Goal: Information Seeking & Learning: Learn about a topic

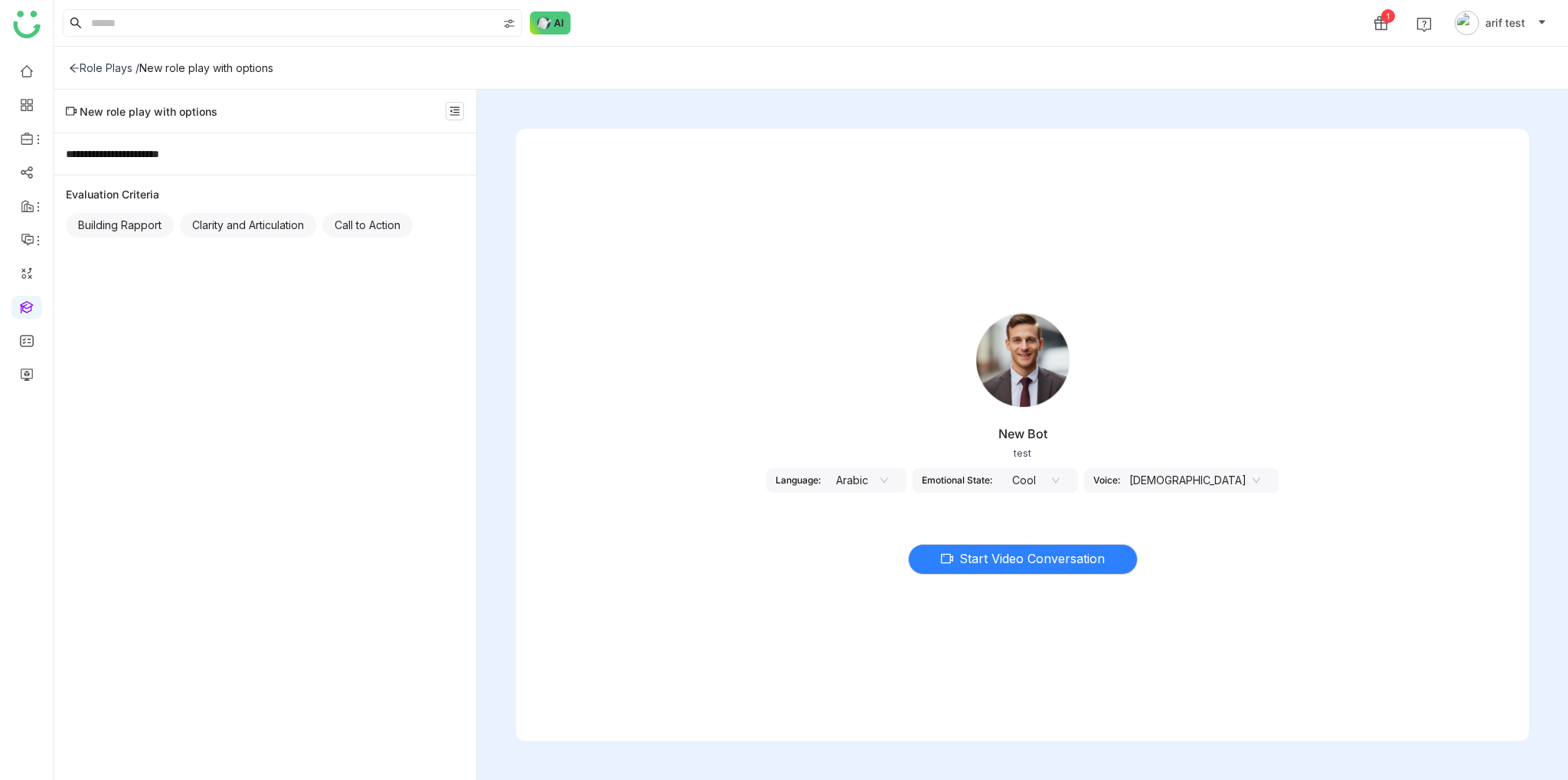
click at [888, 476] on nz-select-item "Arabic" at bounding box center [859, 480] width 58 height 23
click at [904, 555] on div "English - India" at bounding box center [895, 559] width 58 height 17
click at [942, 482] on nz-select-top-control "English - India" at bounding box center [859, 480] width 187 height 24
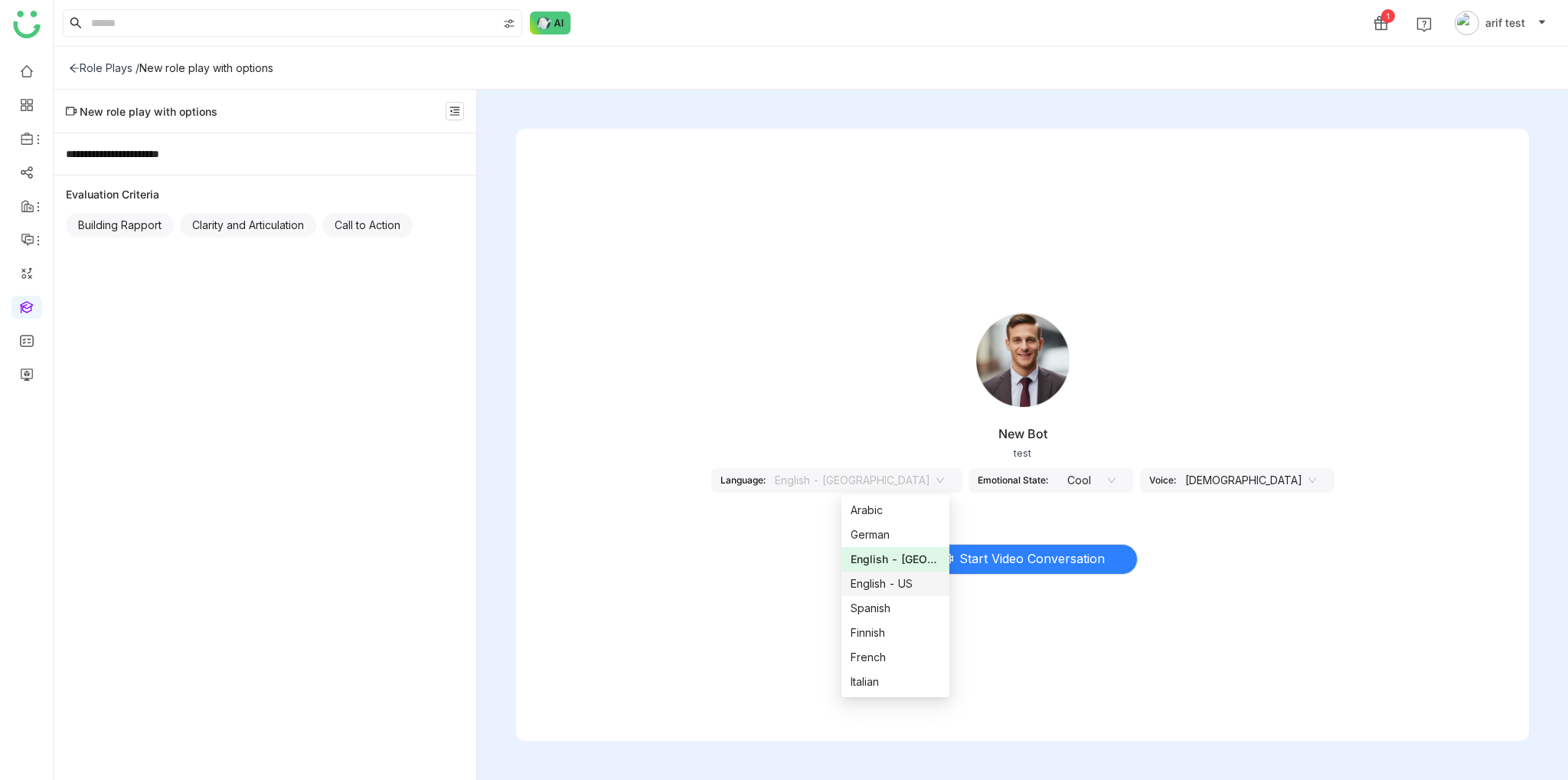
click at [919, 587] on div "English - US" at bounding box center [896, 584] width 90 height 17
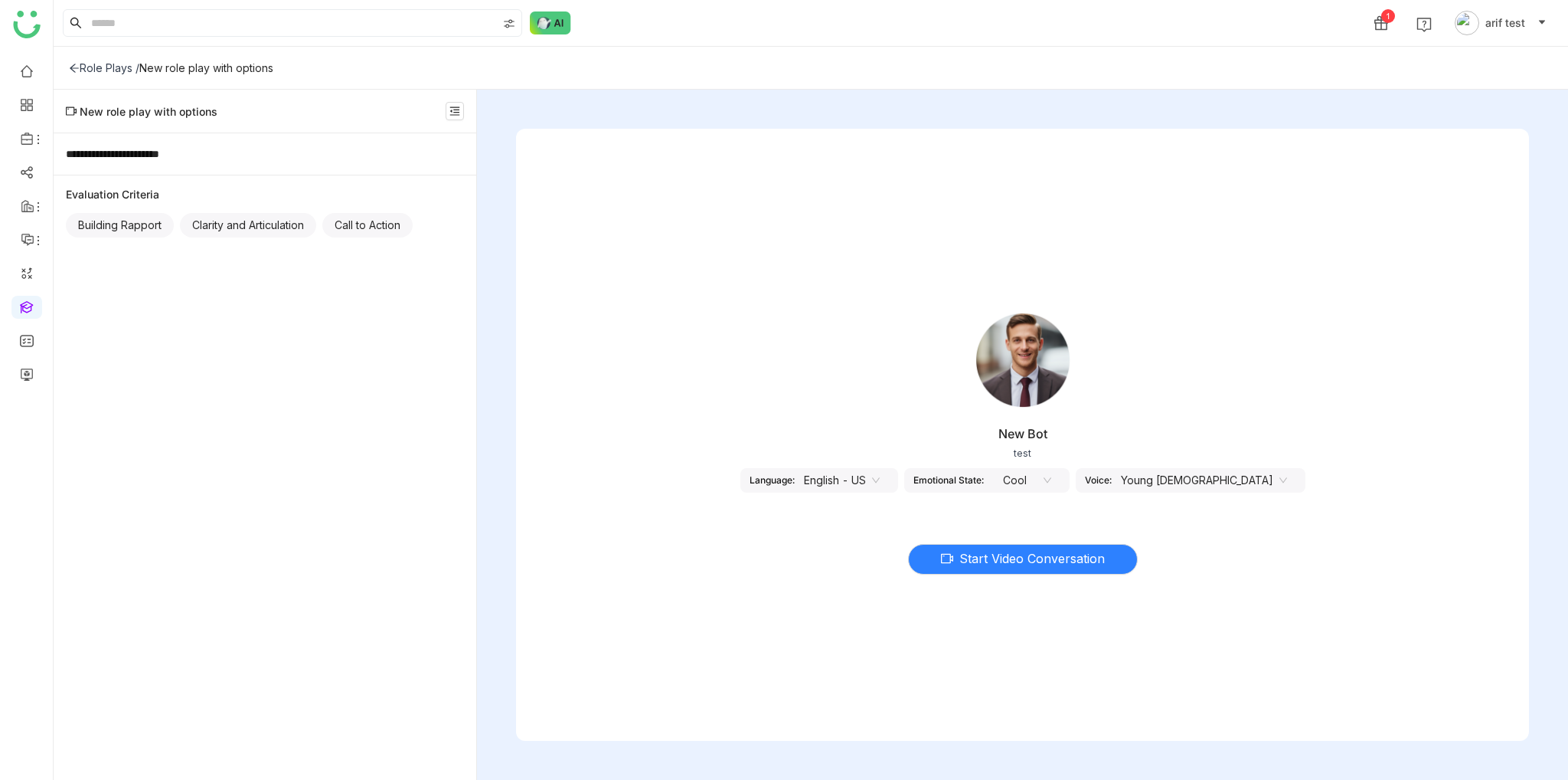
click at [880, 480] on icon at bounding box center [875, 480] width 9 height 9
click at [756, 543] on div "Start Video Conversation" at bounding box center [1022, 549] width 1013 height 64
click at [879, 478] on nz-select-item "English - US" at bounding box center [841, 480] width 75 height 23
click at [883, 519] on nz-option-item "Arabic" at bounding box center [887, 510] width 99 height 24
click at [888, 472] on nz-select-item "Arabic" at bounding box center [859, 480] width 58 height 23
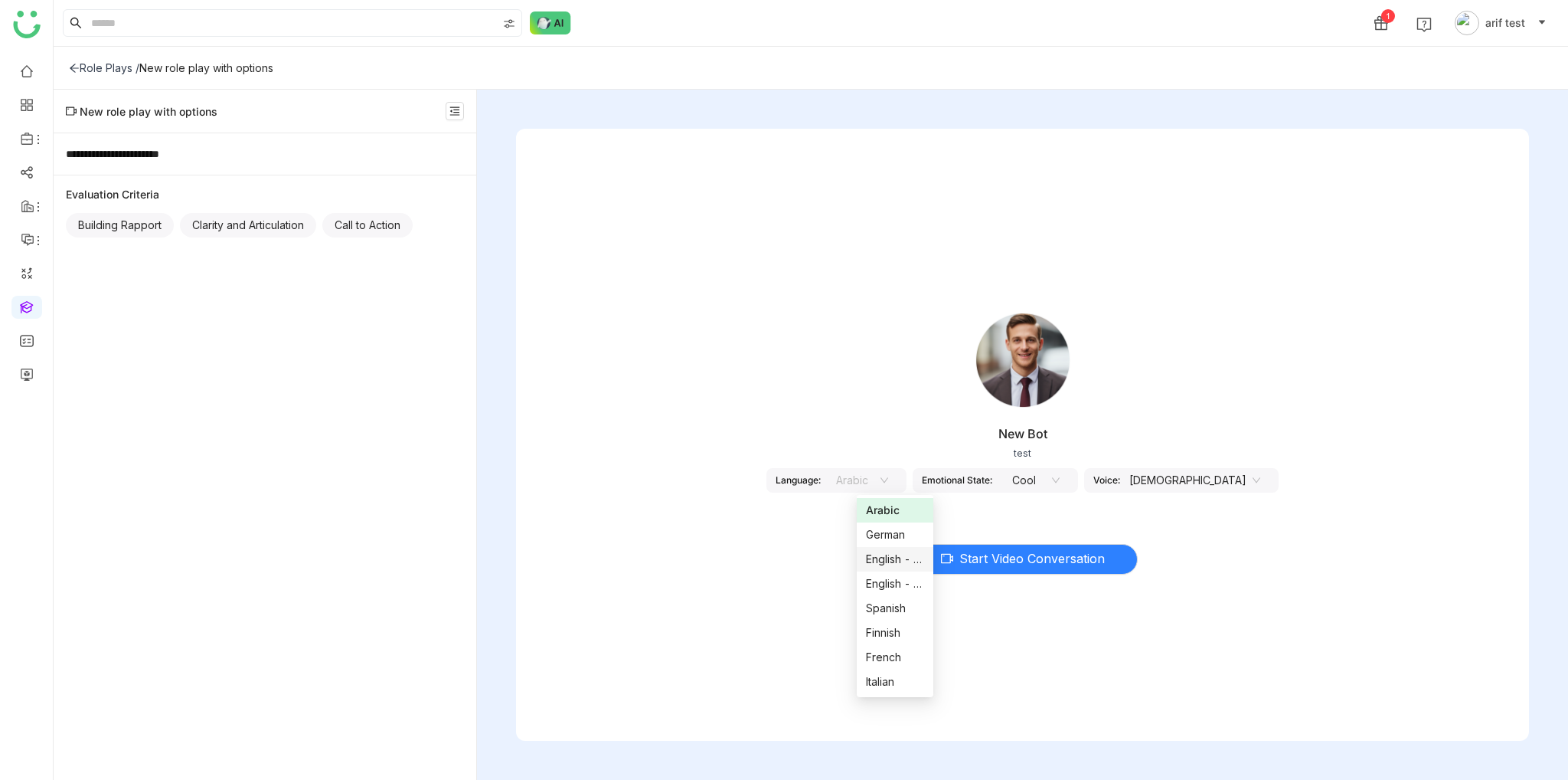
click at [909, 562] on div "English - [GEOGRAPHIC_DATA]" at bounding box center [895, 559] width 58 height 17
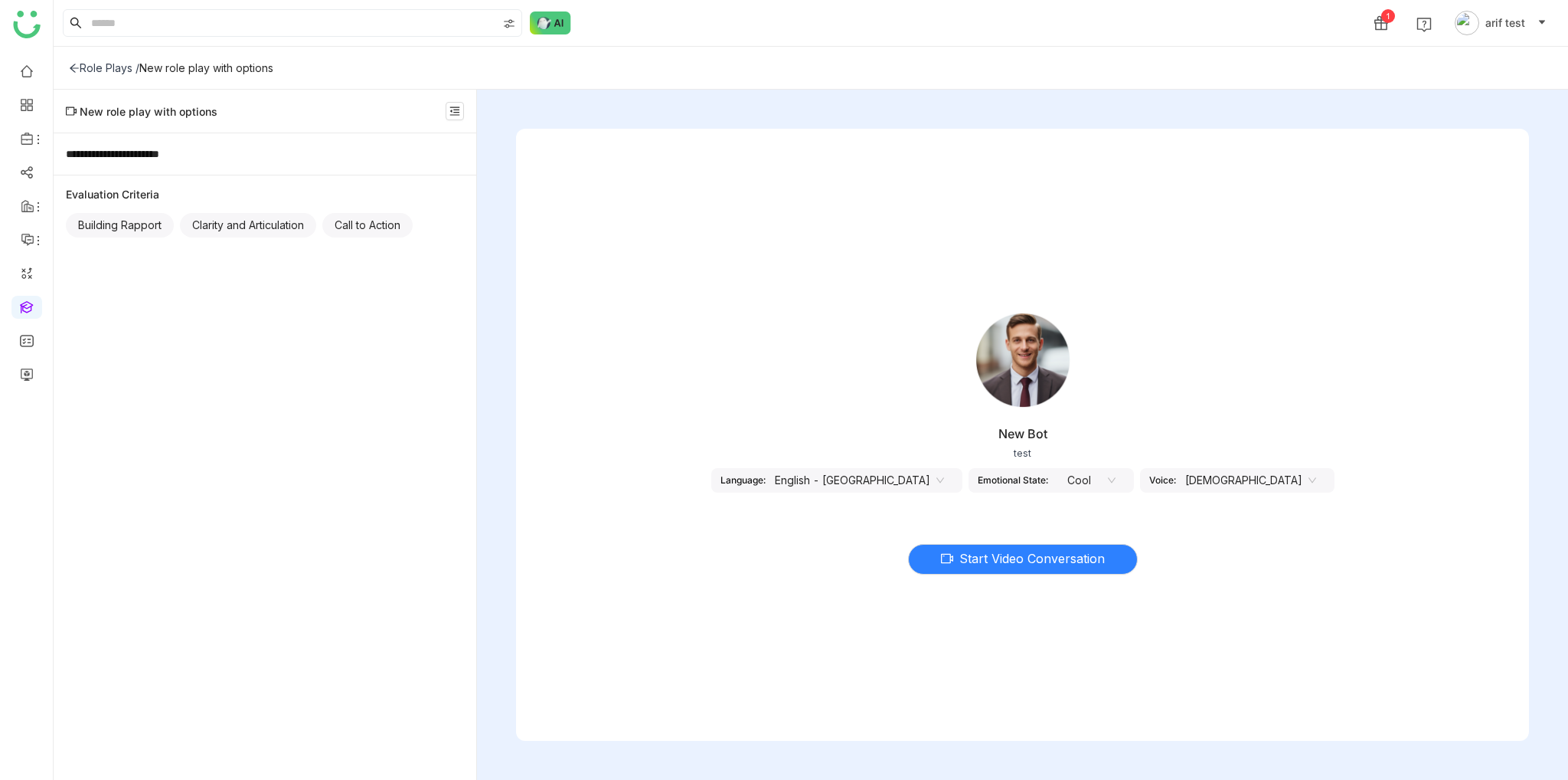
click at [919, 479] on nz-select-item "English - [GEOGRAPHIC_DATA]" at bounding box center [859, 480] width 170 height 23
click at [688, 553] on div "Start Video Conversation" at bounding box center [1022, 549] width 1013 height 64
click at [1057, 489] on nz-select-item "Cool" at bounding box center [1086, 480] width 58 height 23
click at [781, 579] on div "Start Video Conversation" at bounding box center [1022, 549] width 1013 height 64
click at [1109, 564] on button "Start Video Conversation" at bounding box center [1022, 559] width 230 height 31
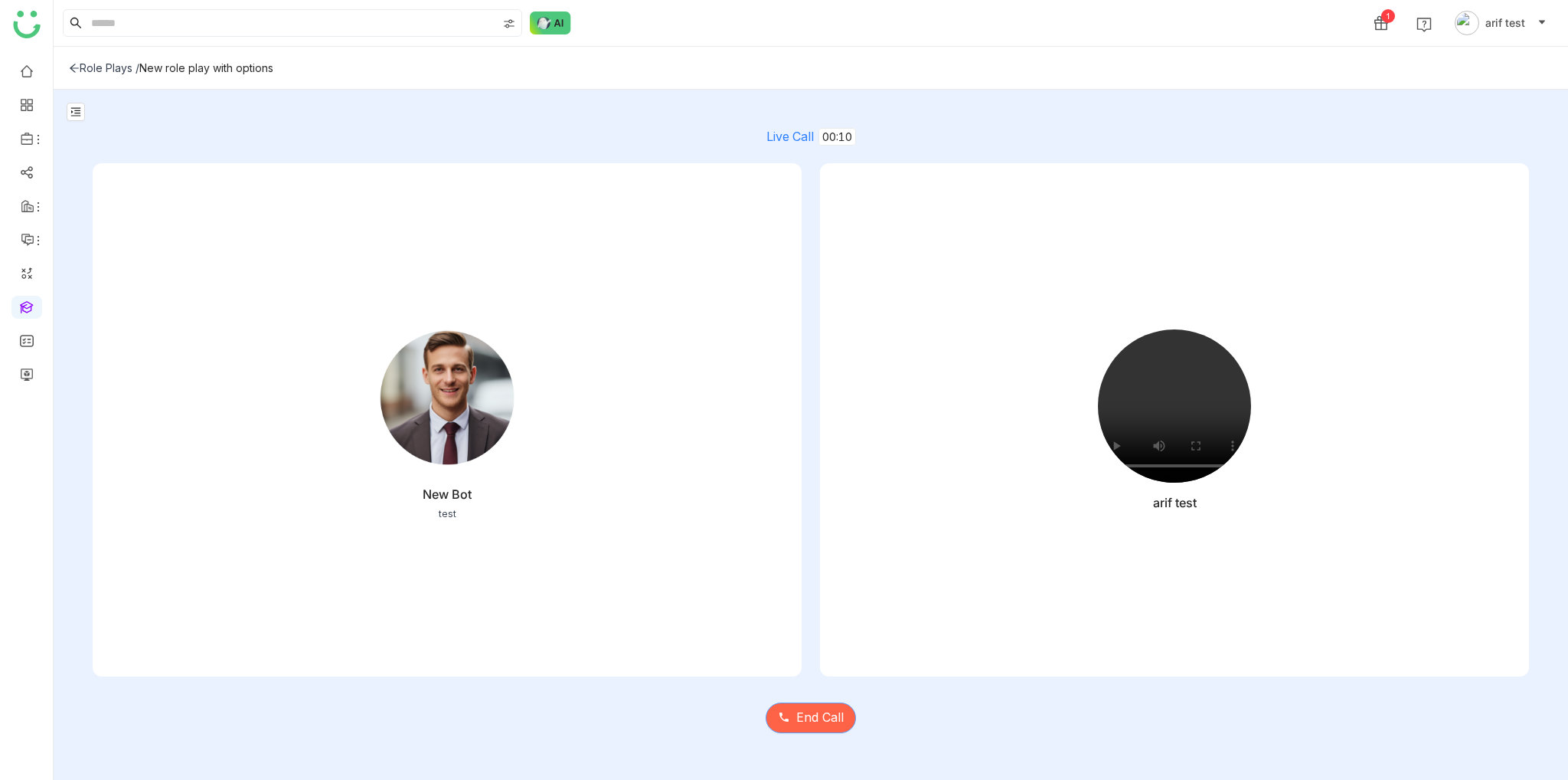
click at [818, 717] on span "End Call" at bounding box center [820, 718] width 48 height 19
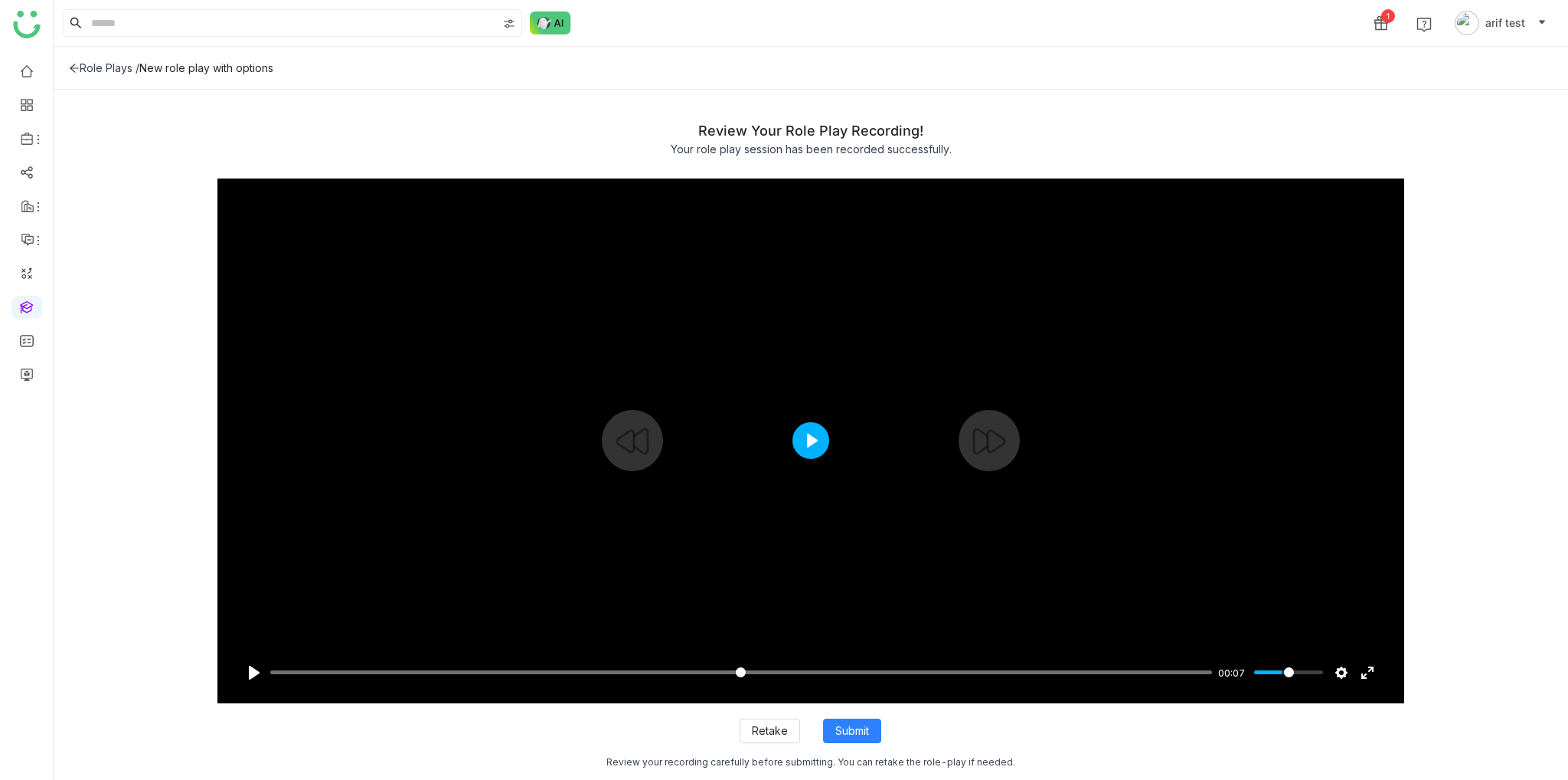
click at [813, 448] on button "Play" at bounding box center [810, 440] width 37 height 37
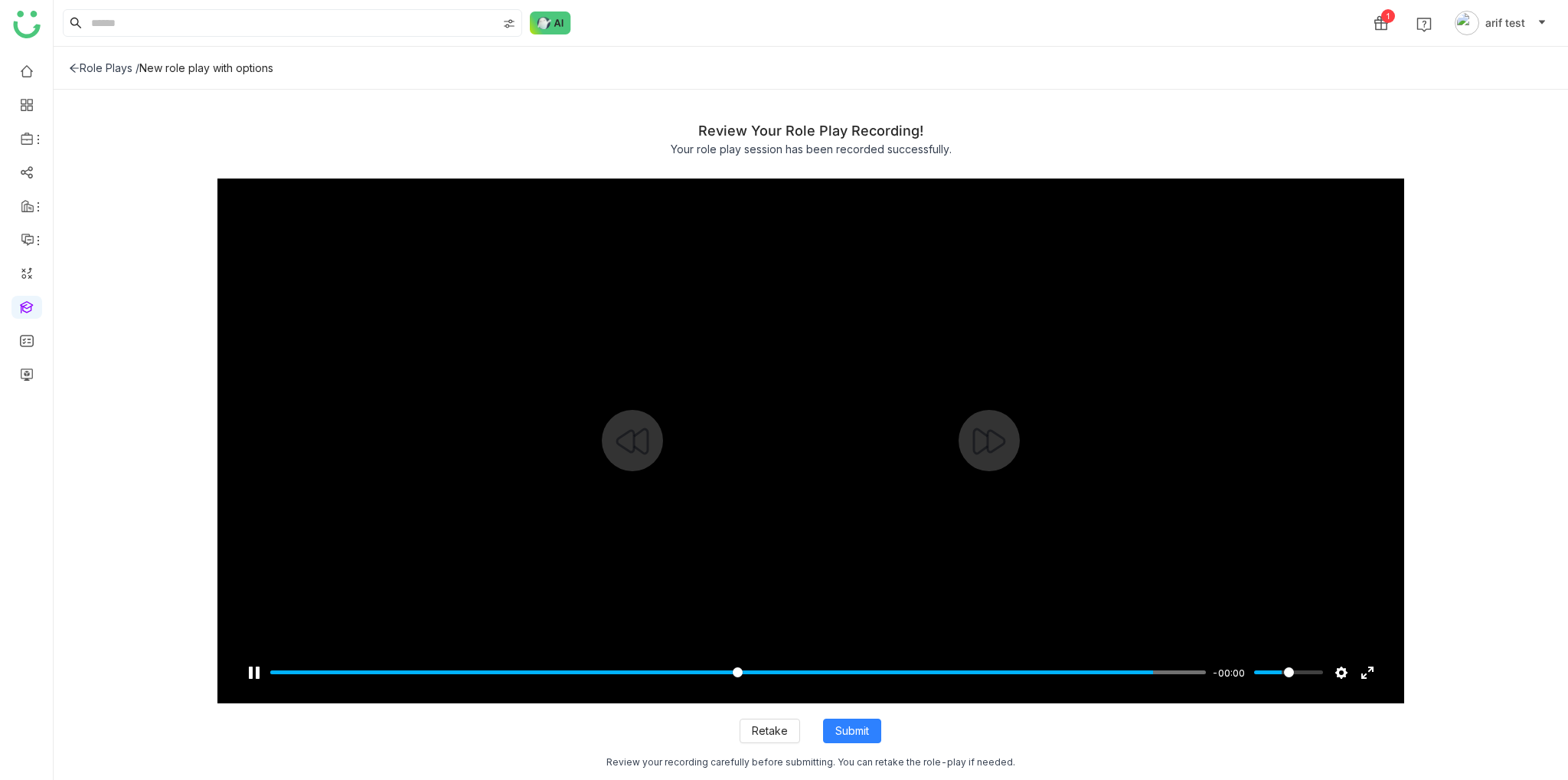
type input "***"
click at [838, 733] on span "Submit" at bounding box center [853, 730] width 34 height 17
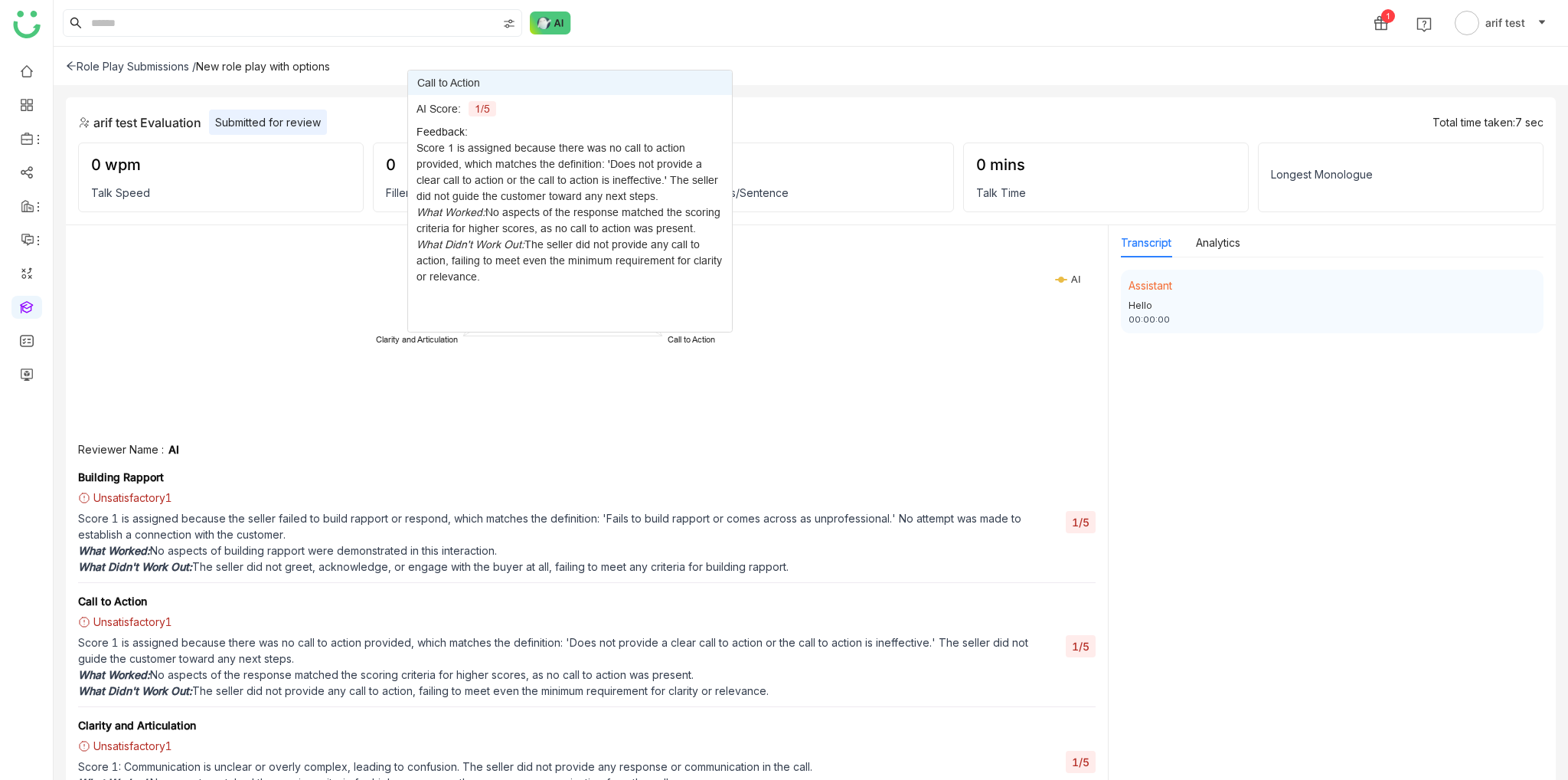
scroll to position [76, 0]
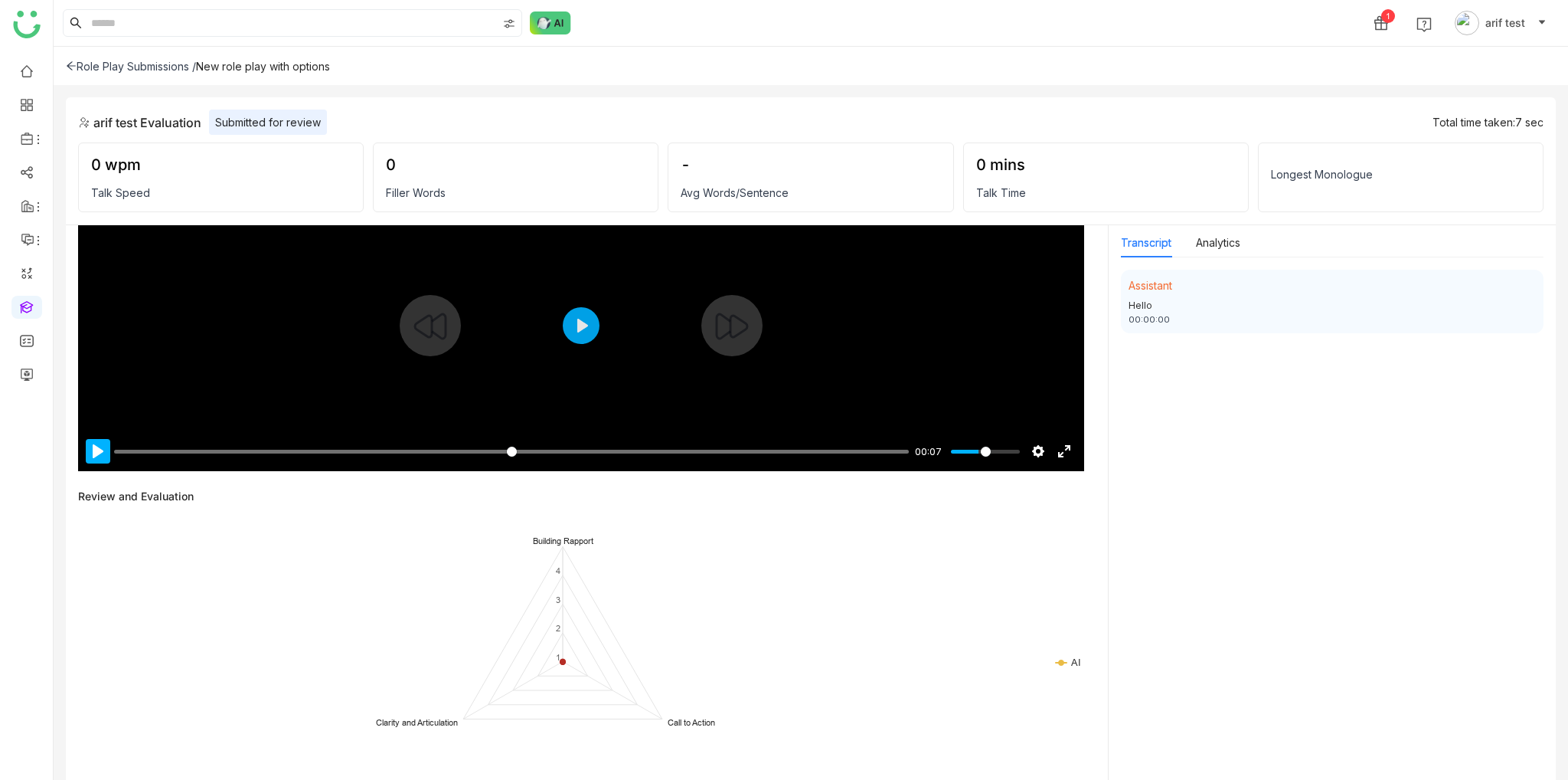
click at [104, 456] on button "Pause Play" at bounding box center [98, 451] width 24 height 24
click at [572, 457] on input "Seek" at bounding box center [509, 451] width 788 height 15
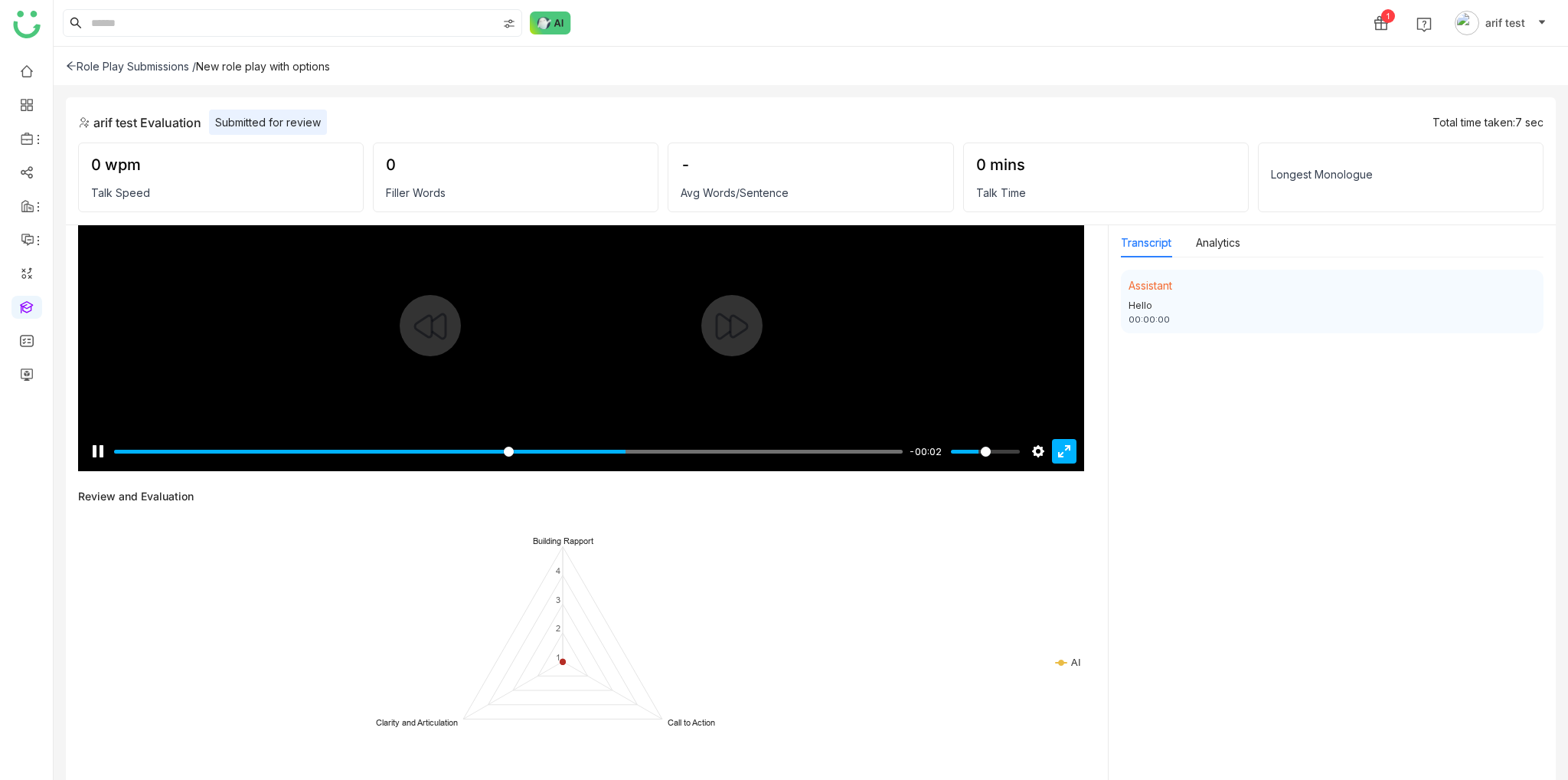
click at [1064, 455] on button "Exit fullscreen Enter fullscreen" at bounding box center [1064, 451] width 24 height 24
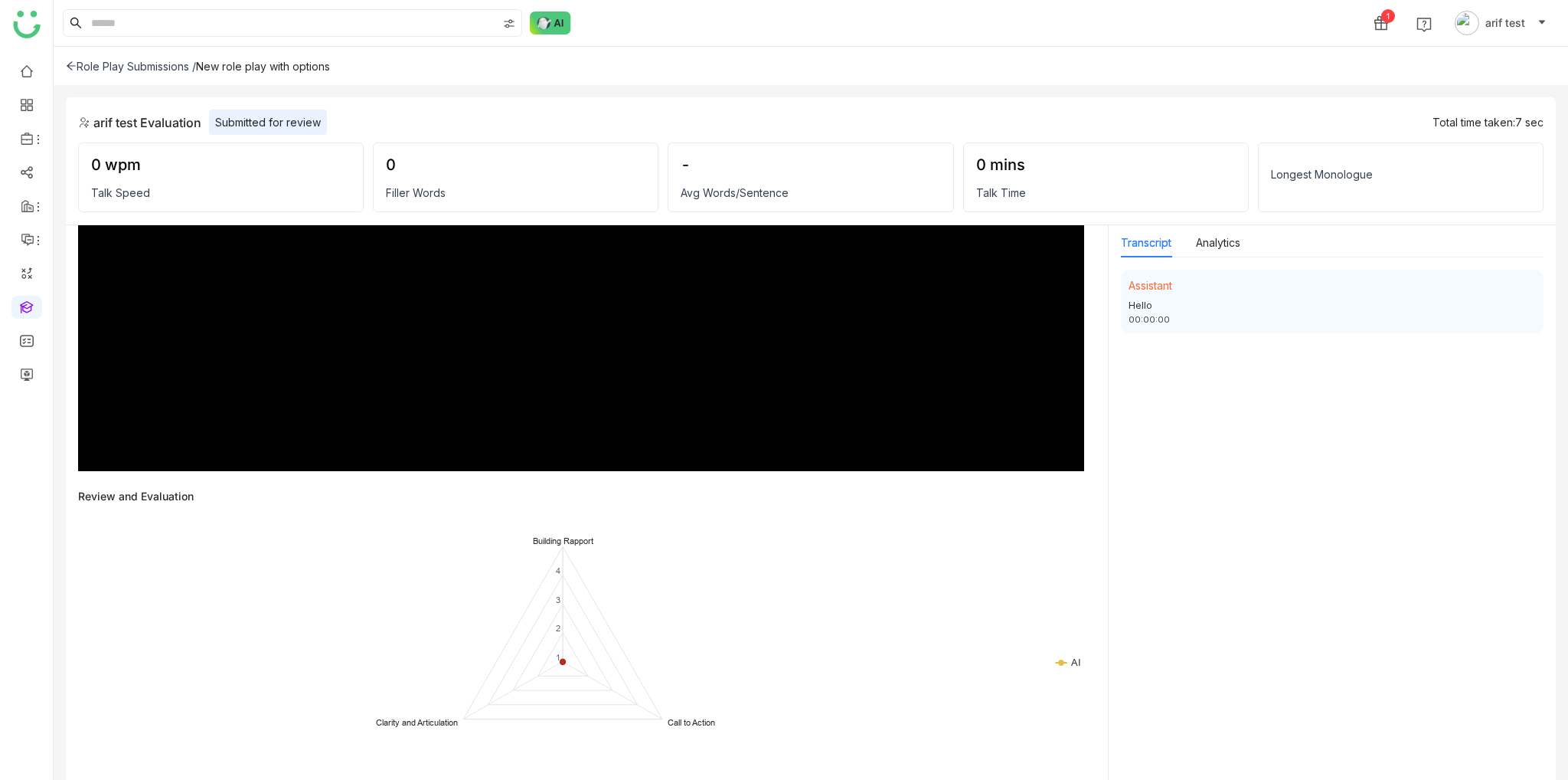
click at [930, 498] on div "Review and Evaluation" at bounding box center [586, 496] width 1017 height 13
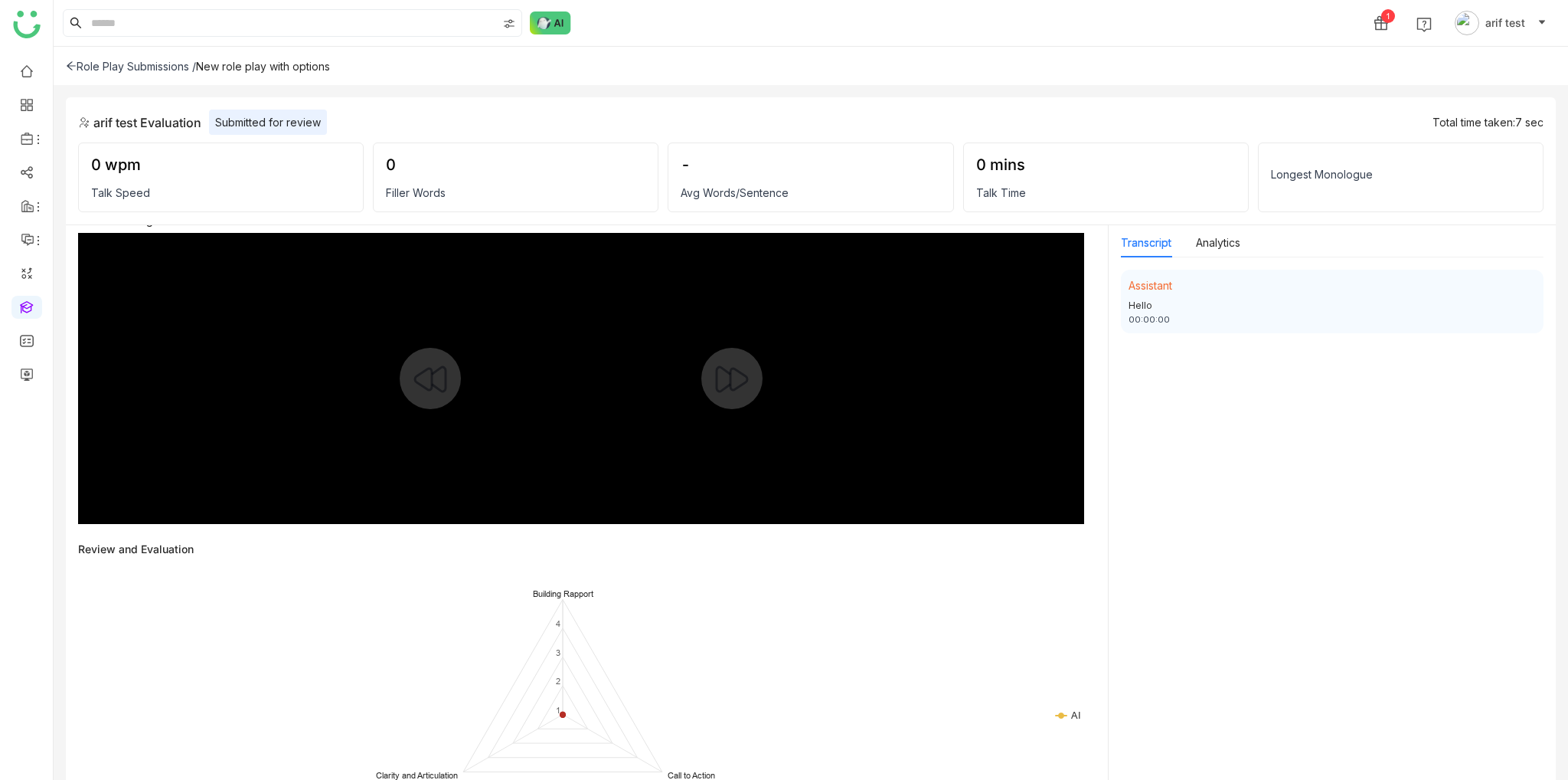
scroll to position [0, 0]
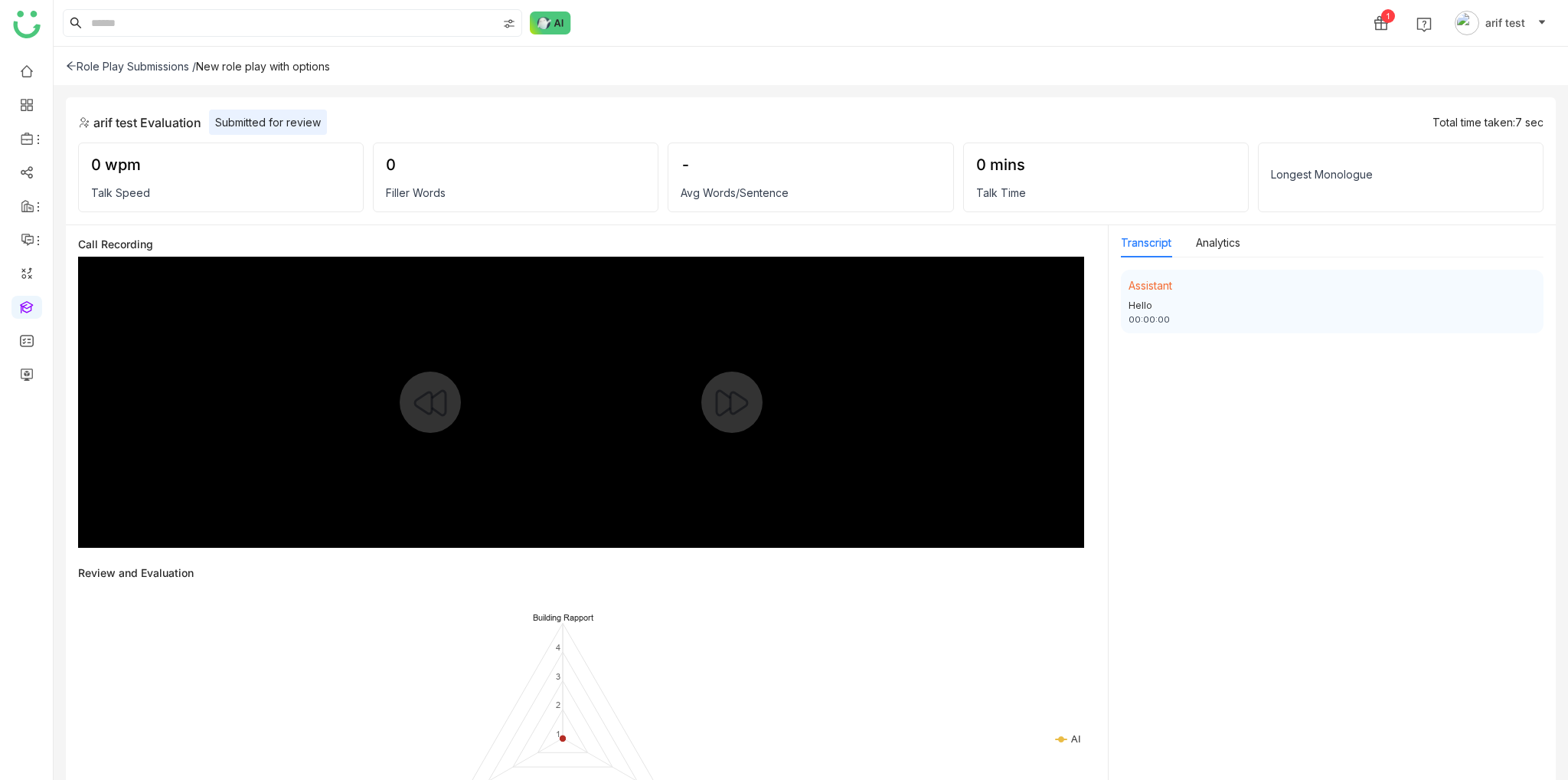
type input "***"
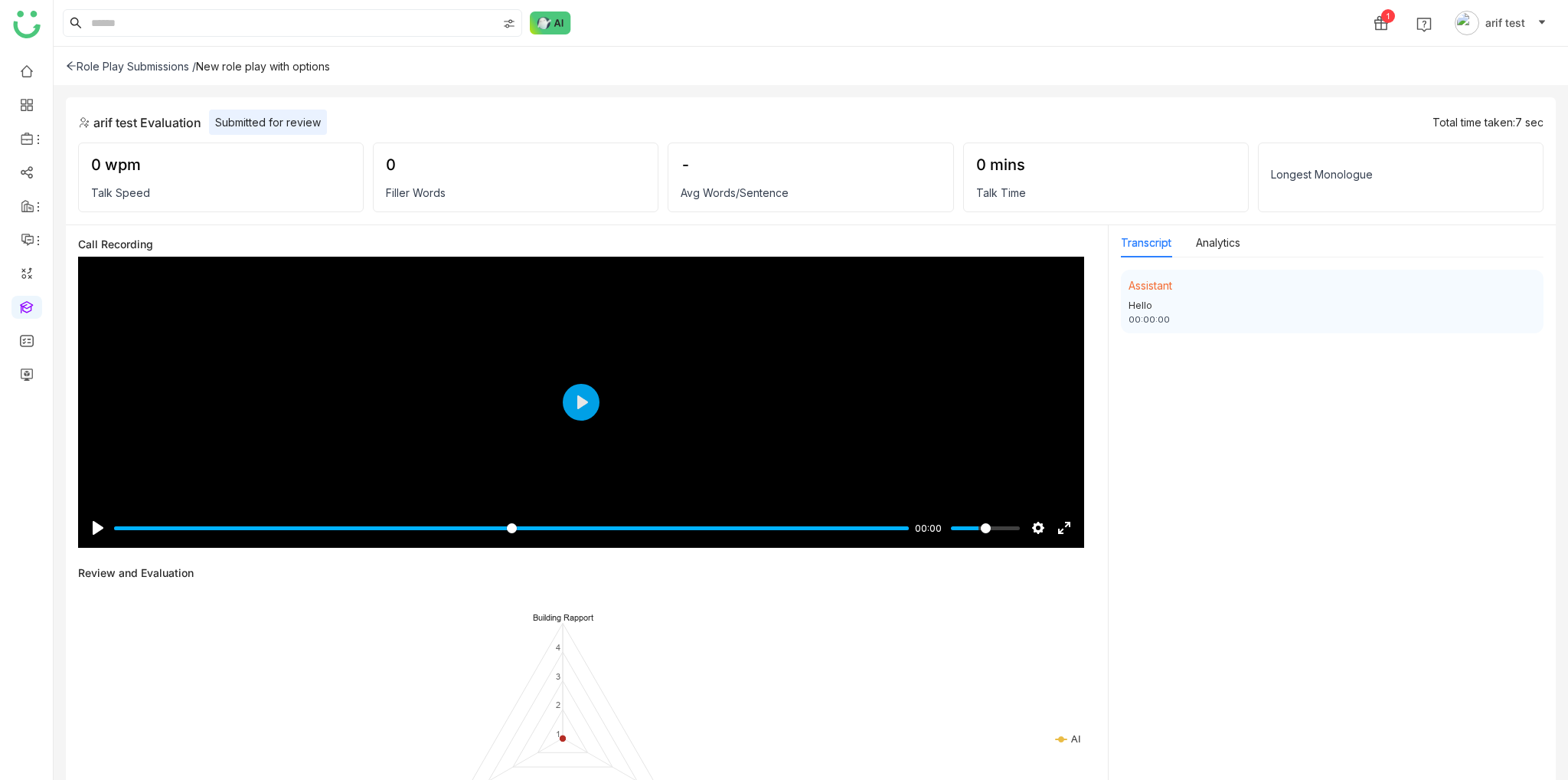
click at [214, 239] on div "Call Recording" at bounding box center [586, 244] width 1017 height 13
click at [569, 170] on div "0" at bounding box center [516, 165] width 260 height 19
click at [999, 165] on div "0 mins" at bounding box center [1106, 165] width 260 height 19
click at [1375, 165] on div "Longest Monologue" at bounding box center [1401, 178] width 286 height 70
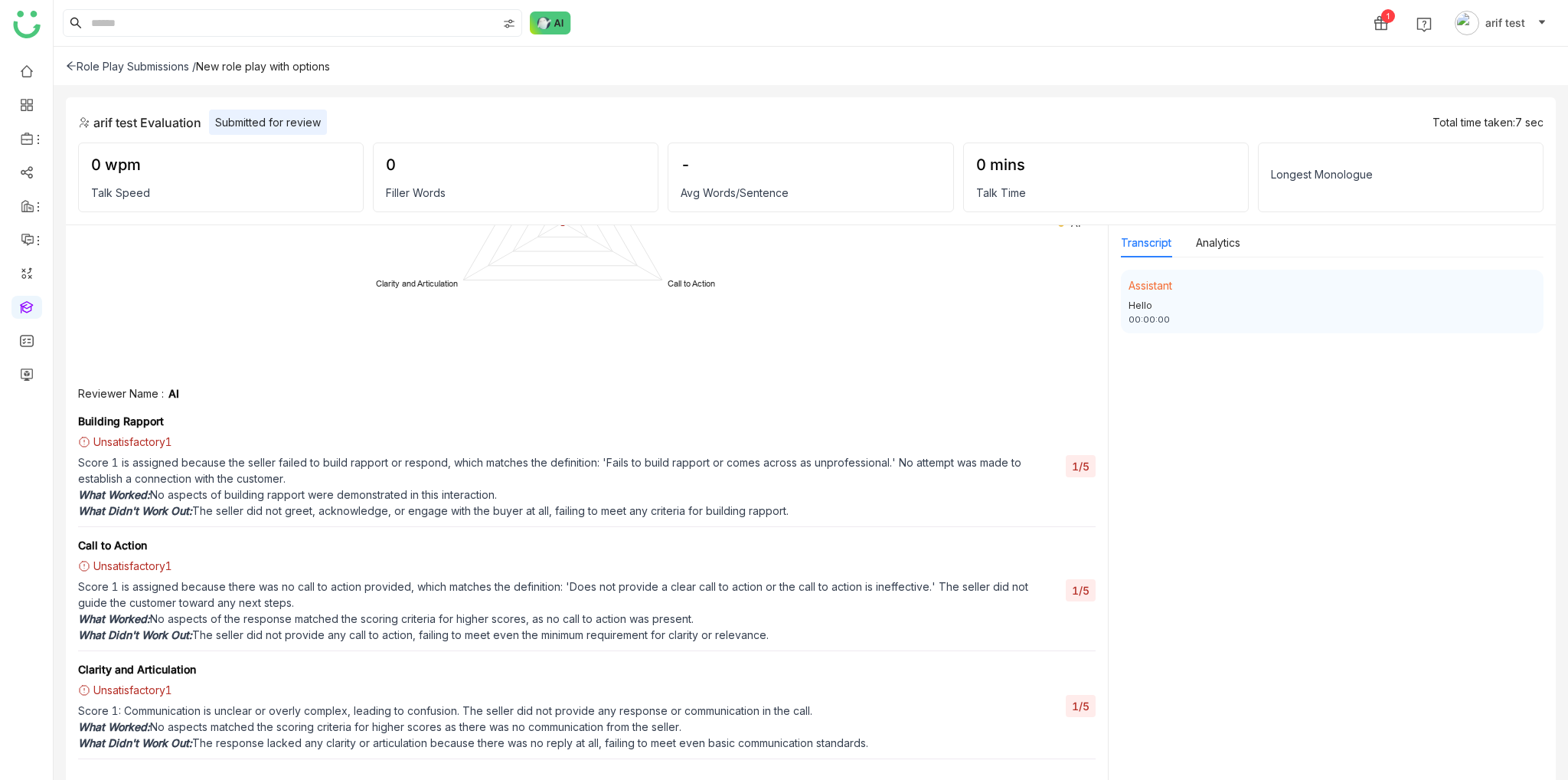
scroll to position [286, 0]
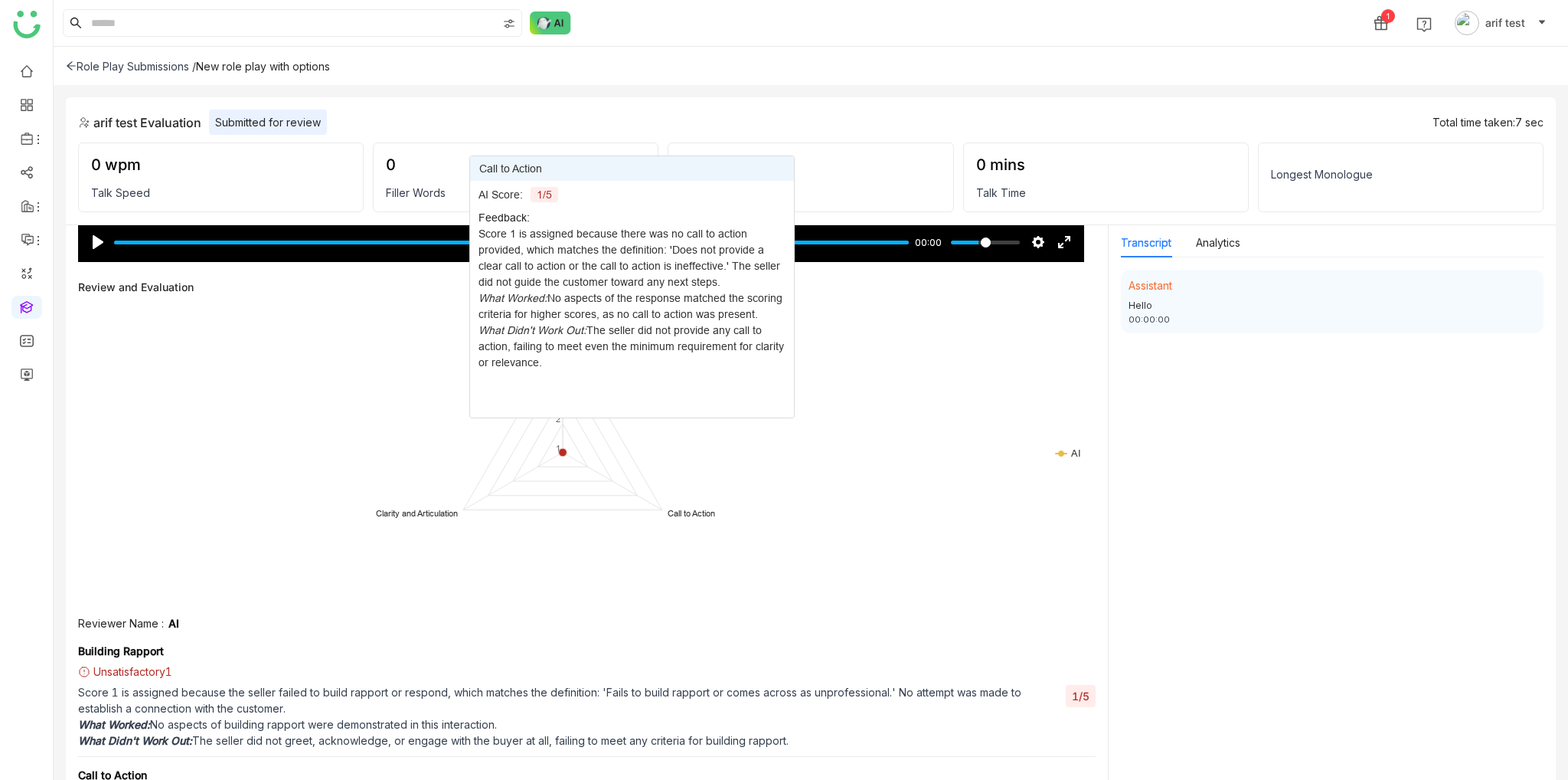
click at [1541, 510] on gtmb-conversation-list "Assistant Hello 00:00:00" at bounding box center [1332, 524] width 423 height 509
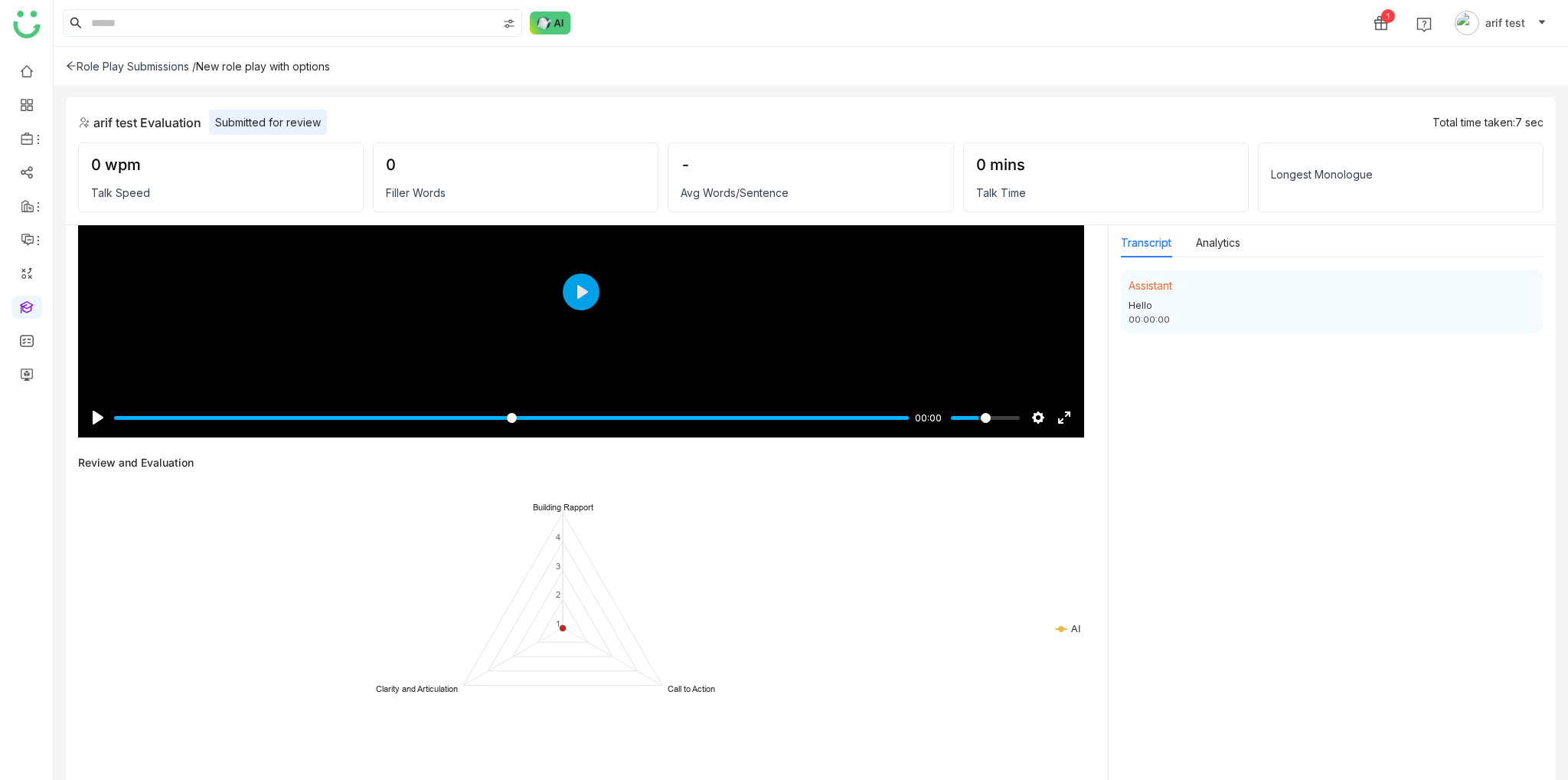
scroll to position [0, 0]
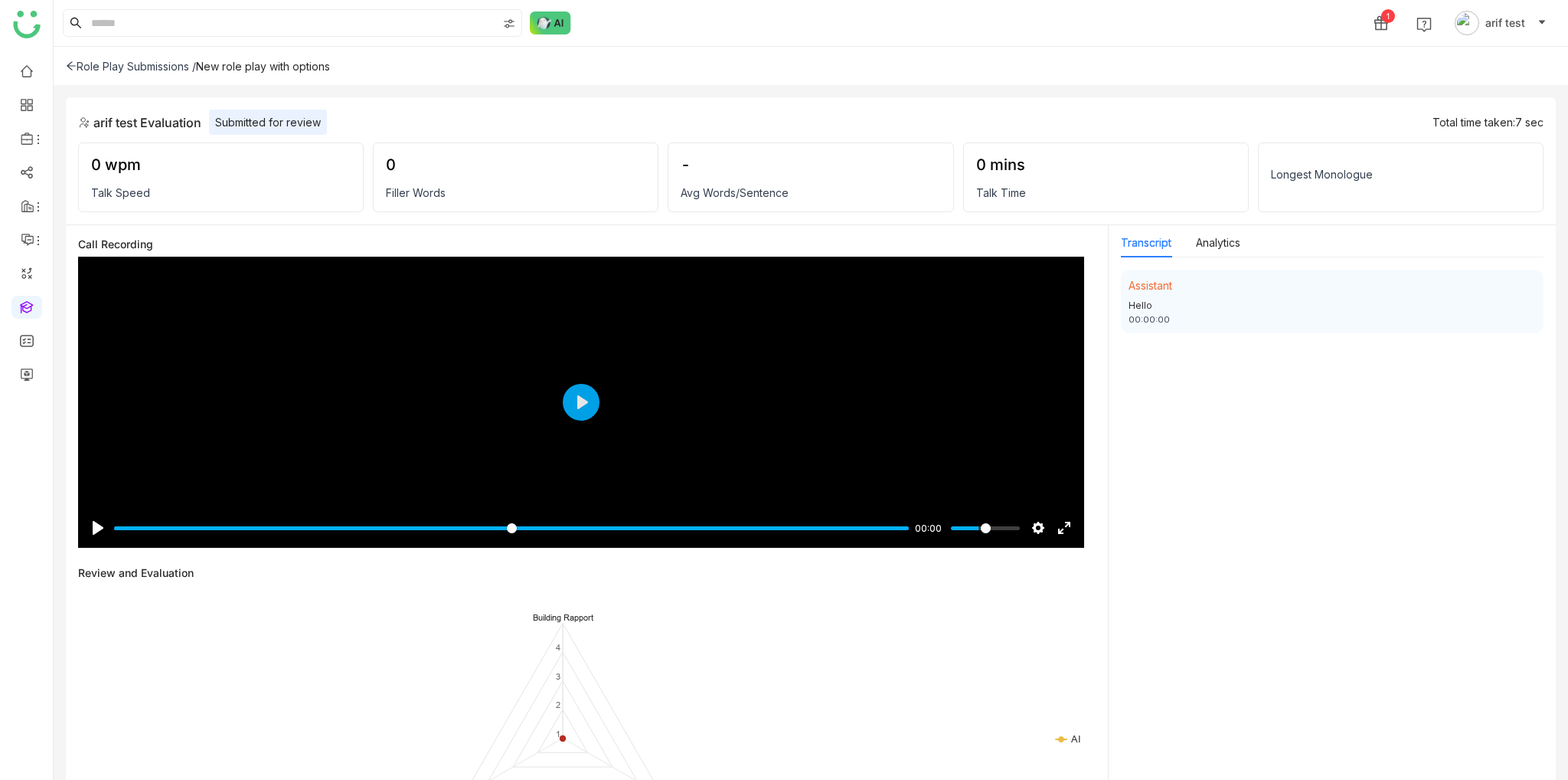
click at [1288, 528] on gtmb-conversation-list "Assistant Hello 00:00:00" at bounding box center [1332, 524] width 423 height 509
click at [64, 64] on div "Role Play Submissions / New role play with options" at bounding box center [810, 66] width 1514 height 38
click at [71, 68] on icon at bounding box center [71, 66] width 9 height 8
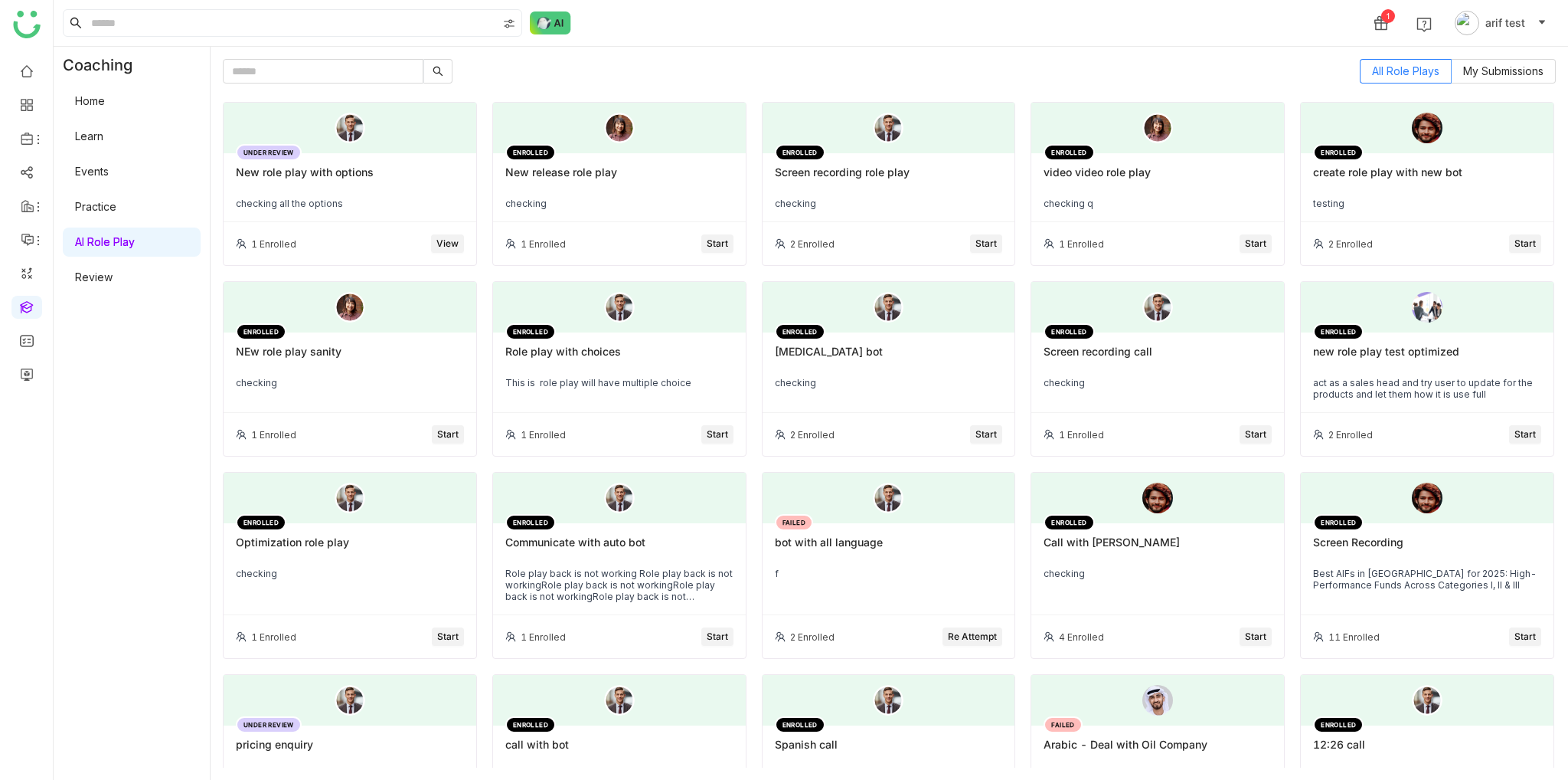
click at [100, 248] on link "AI Role Play" at bounding box center [105, 242] width 60 height 13
click at [100, 275] on link "Review" at bounding box center [93, 277] width 37 height 13
click at [415, 180] on div "New role play with options" at bounding box center [350, 179] width 228 height 26
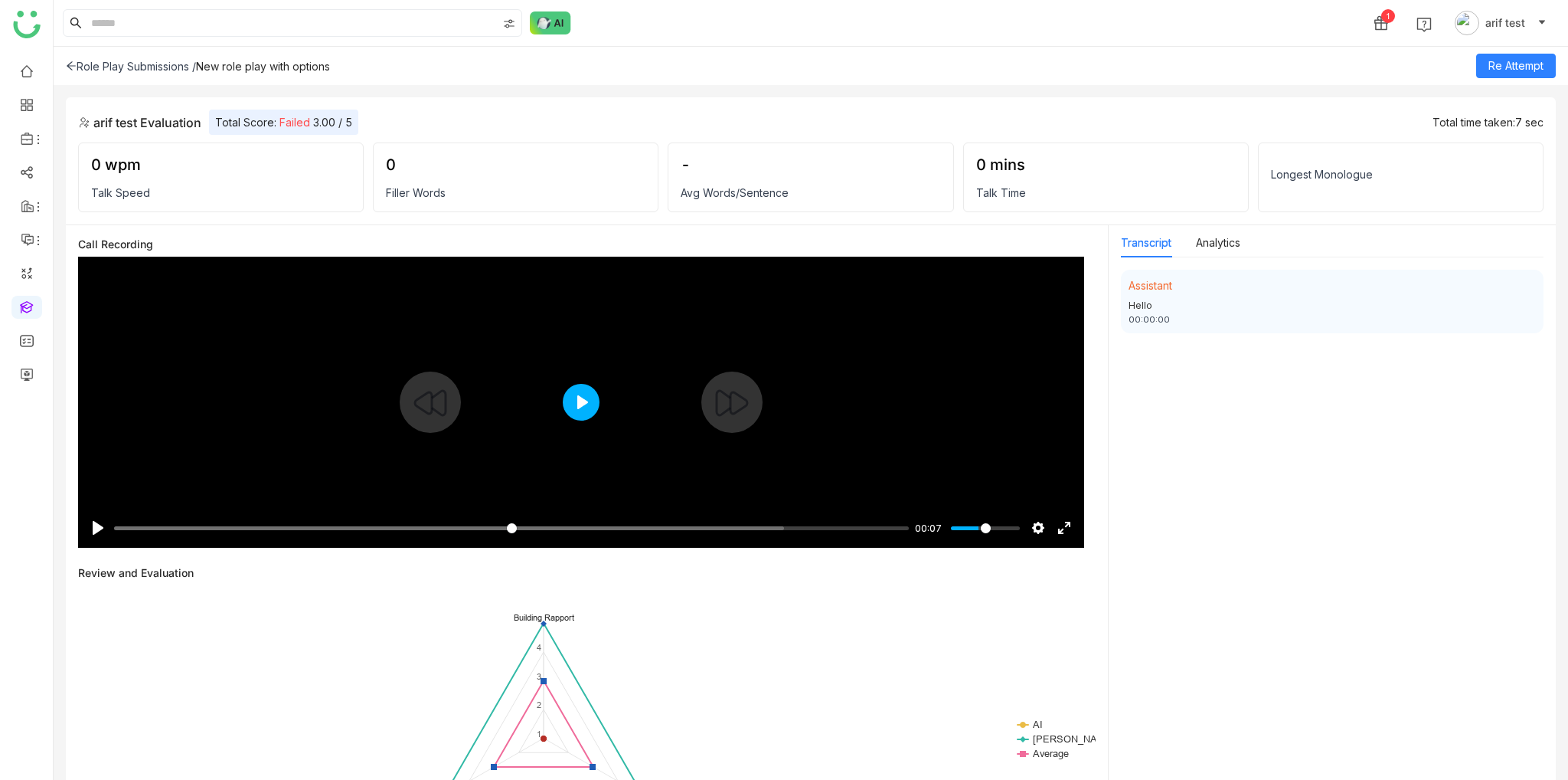
click at [569, 403] on button "Play" at bounding box center [581, 402] width 37 height 37
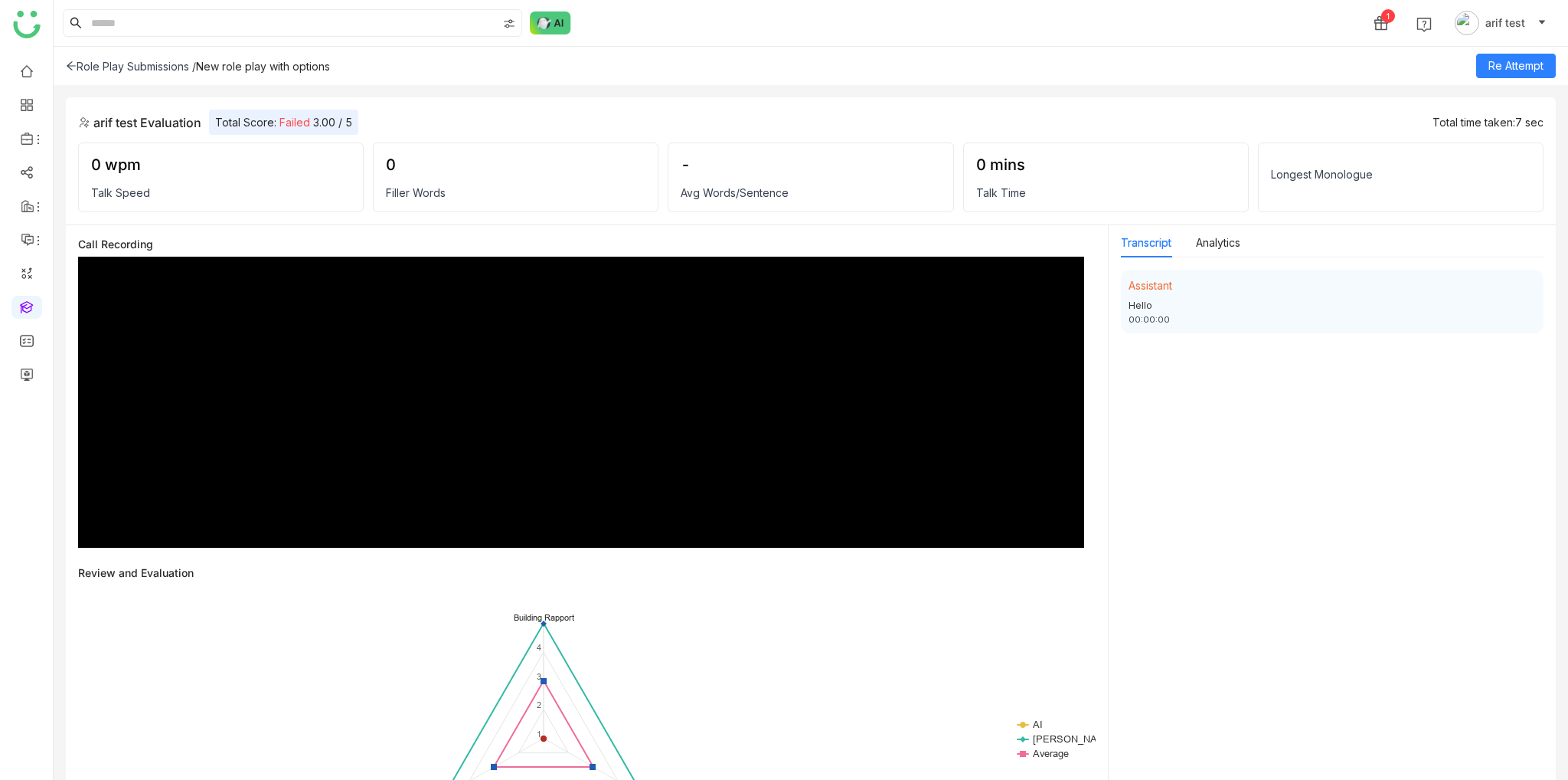
type input "*****"
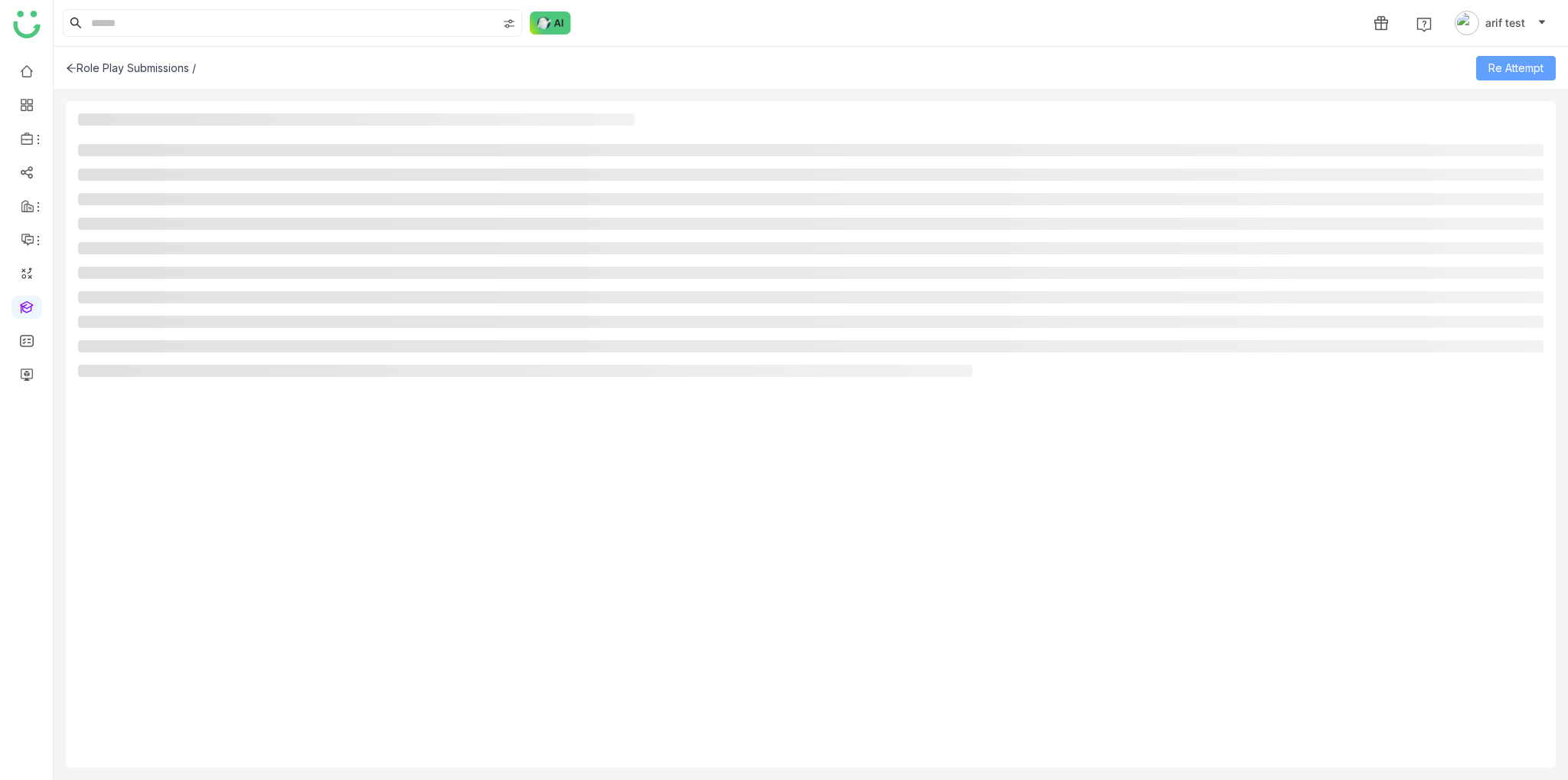
click at [1525, 67] on span "Re Attempt" at bounding box center [1516, 68] width 55 height 17
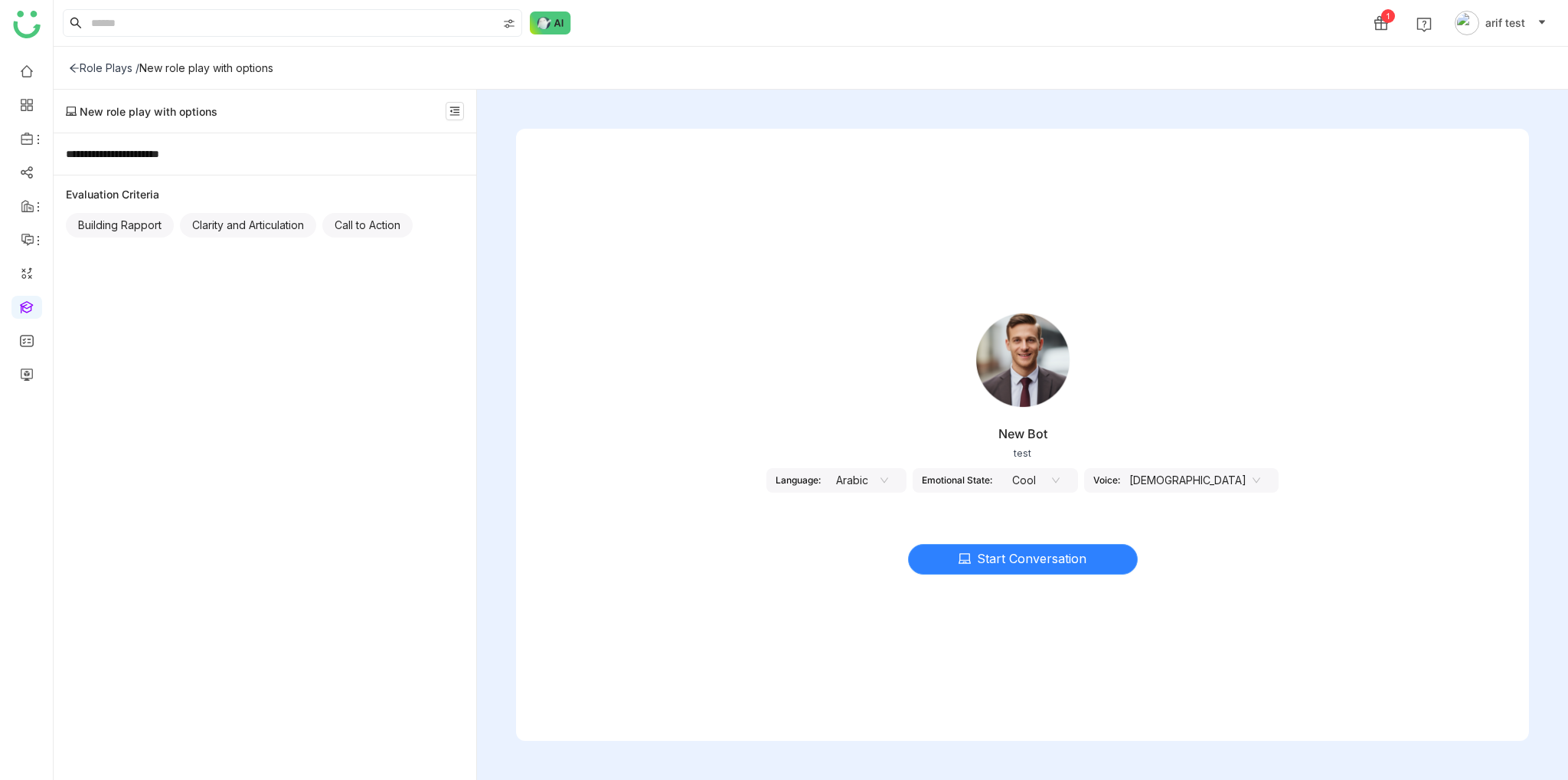
click at [1067, 563] on span "Start Conversation" at bounding box center [1031, 559] width 110 height 19
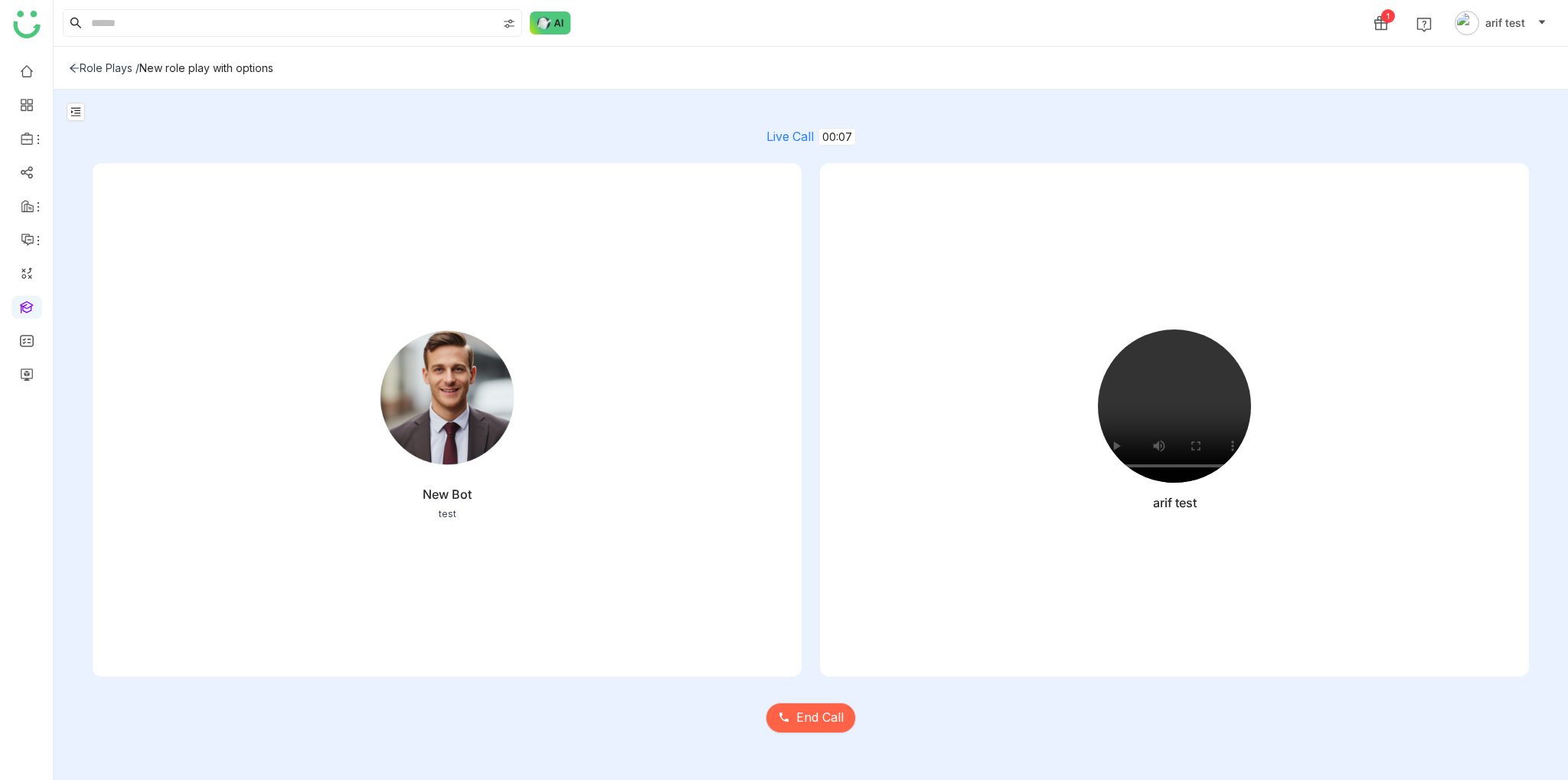
click at [518, 479] on div "New Bot test" at bounding box center [447, 420] width 709 height 513
click at [812, 710] on span "End Call" at bounding box center [820, 718] width 48 height 19
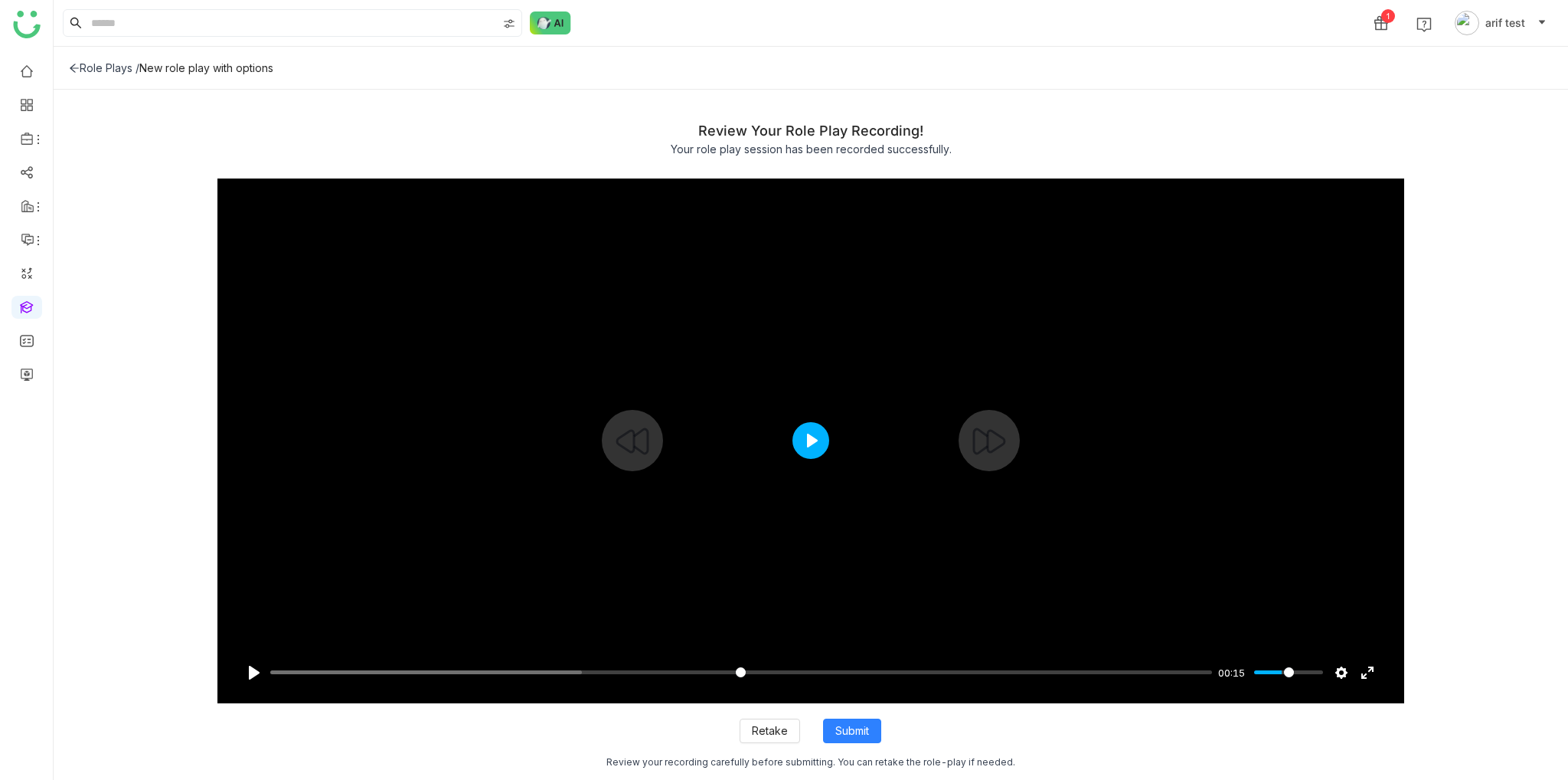
click at [816, 437] on button "Play" at bounding box center [810, 440] width 37 height 37
click at [551, 672] on input "Seek" at bounding box center [737, 672] width 935 height 15
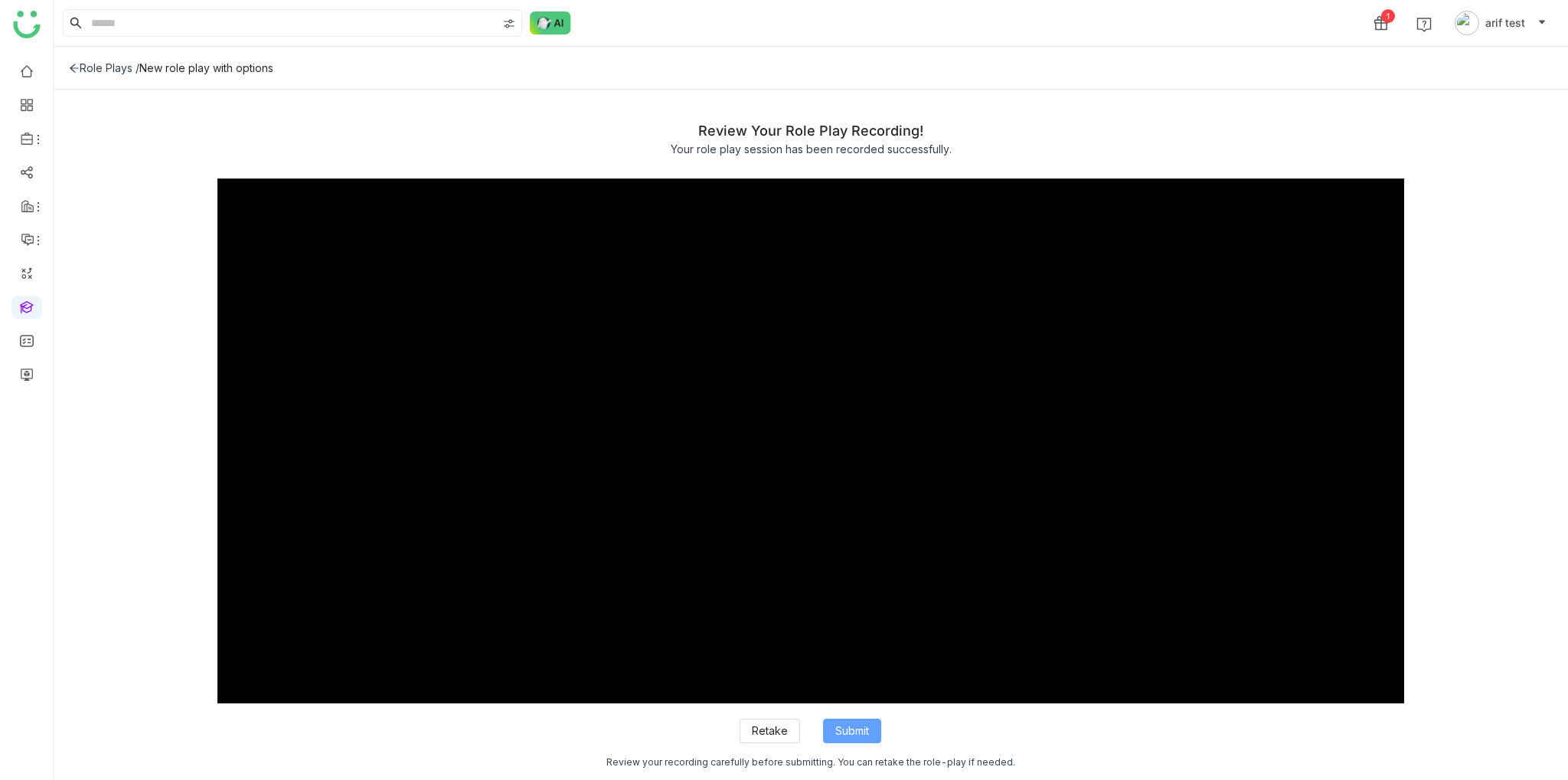
click at [853, 730] on span "Submit" at bounding box center [853, 730] width 34 height 17
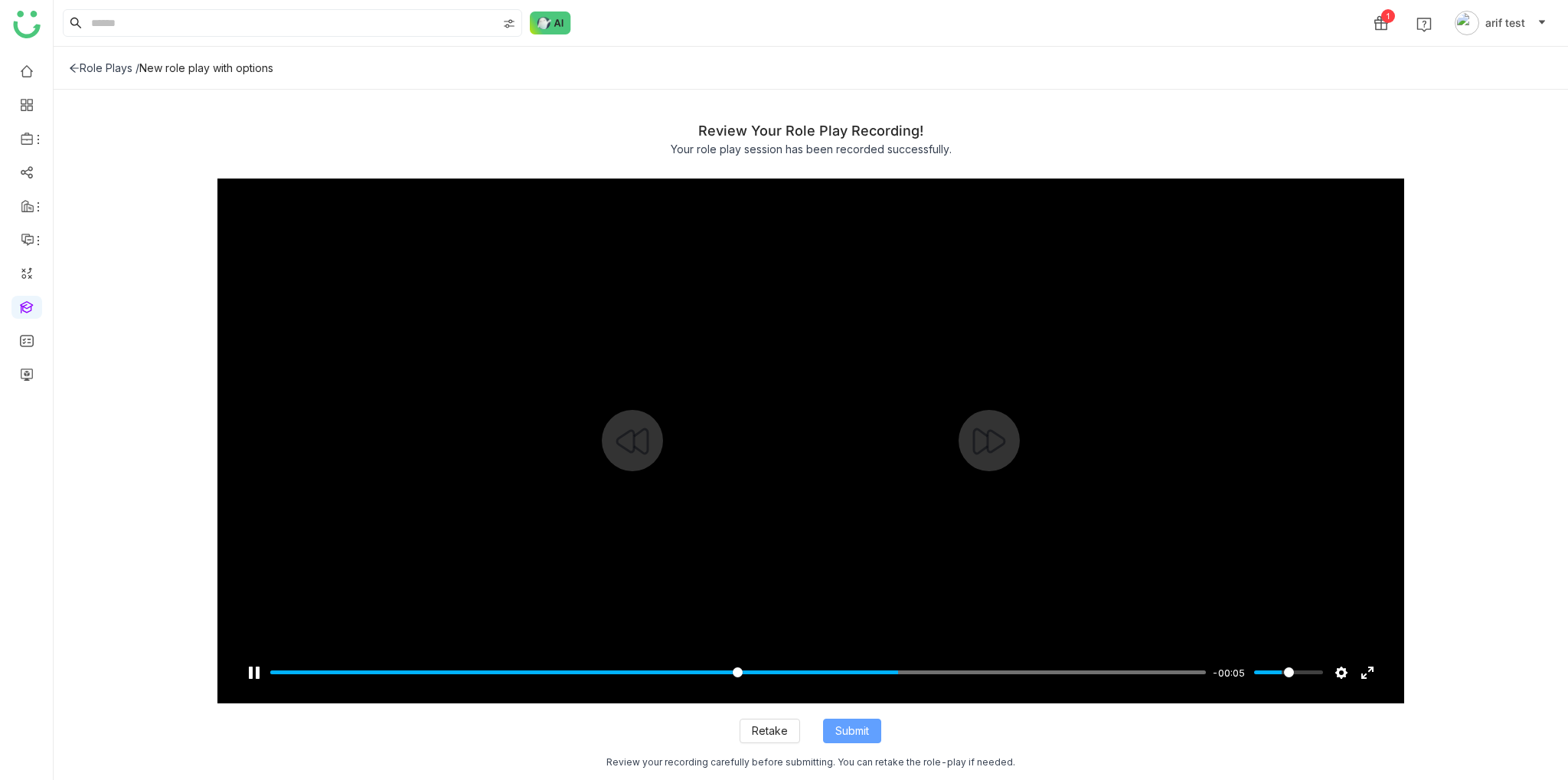
type input "*****"
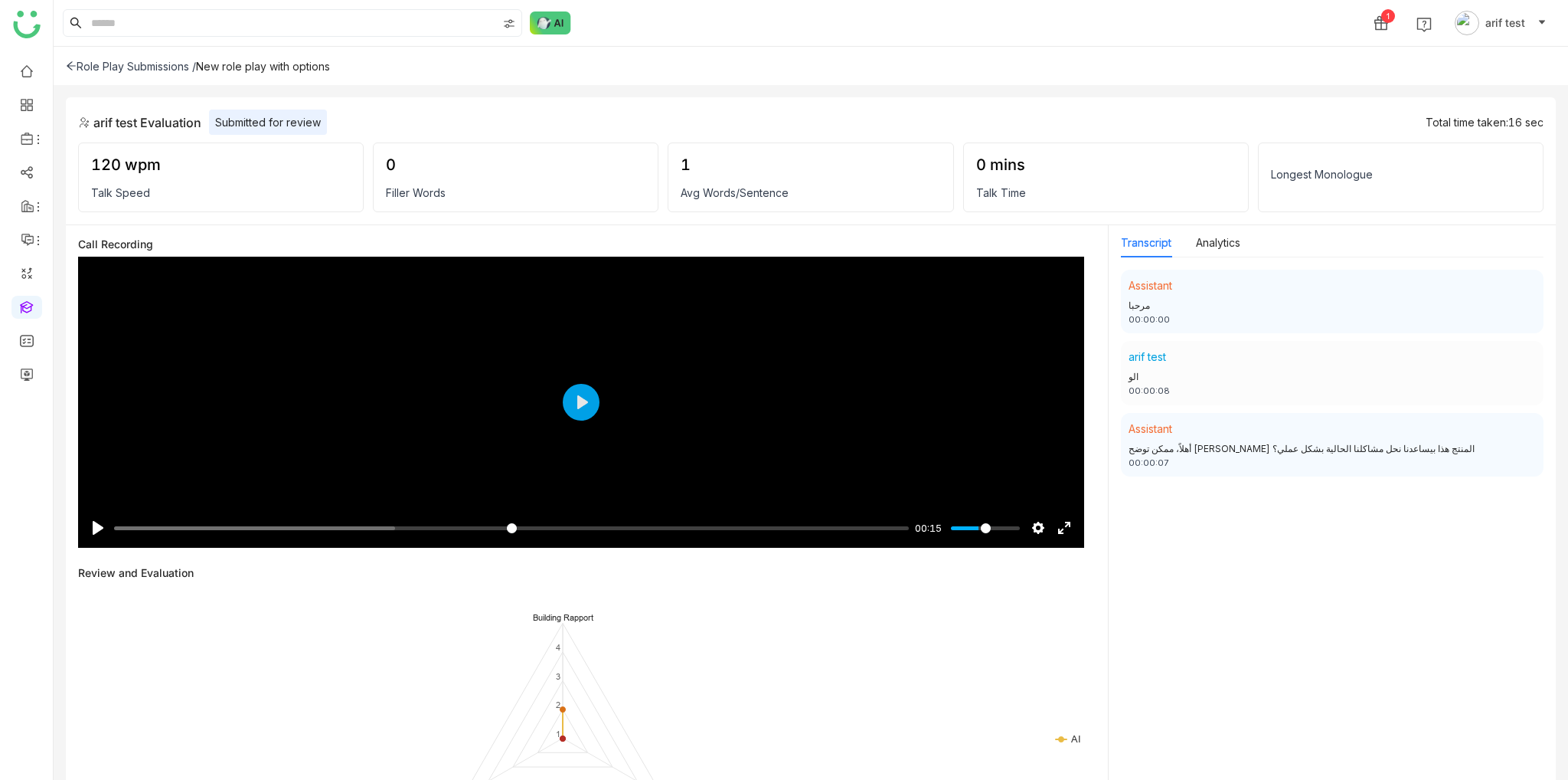
click at [72, 65] on icon at bounding box center [71, 66] width 9 height 8
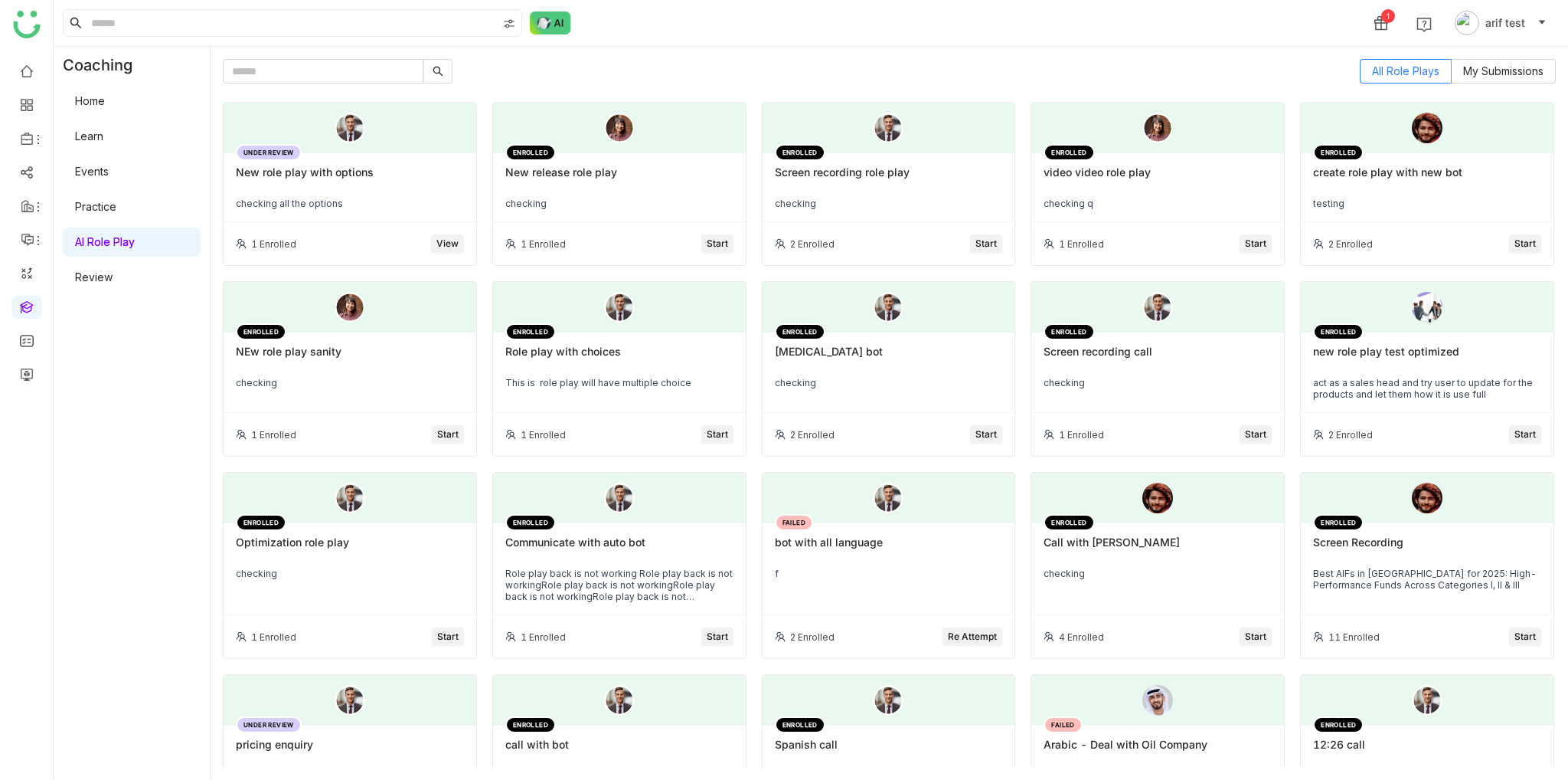
click at [449, 191] on div "New role play with options" at bounding box center [350, 179] width 228 height 26
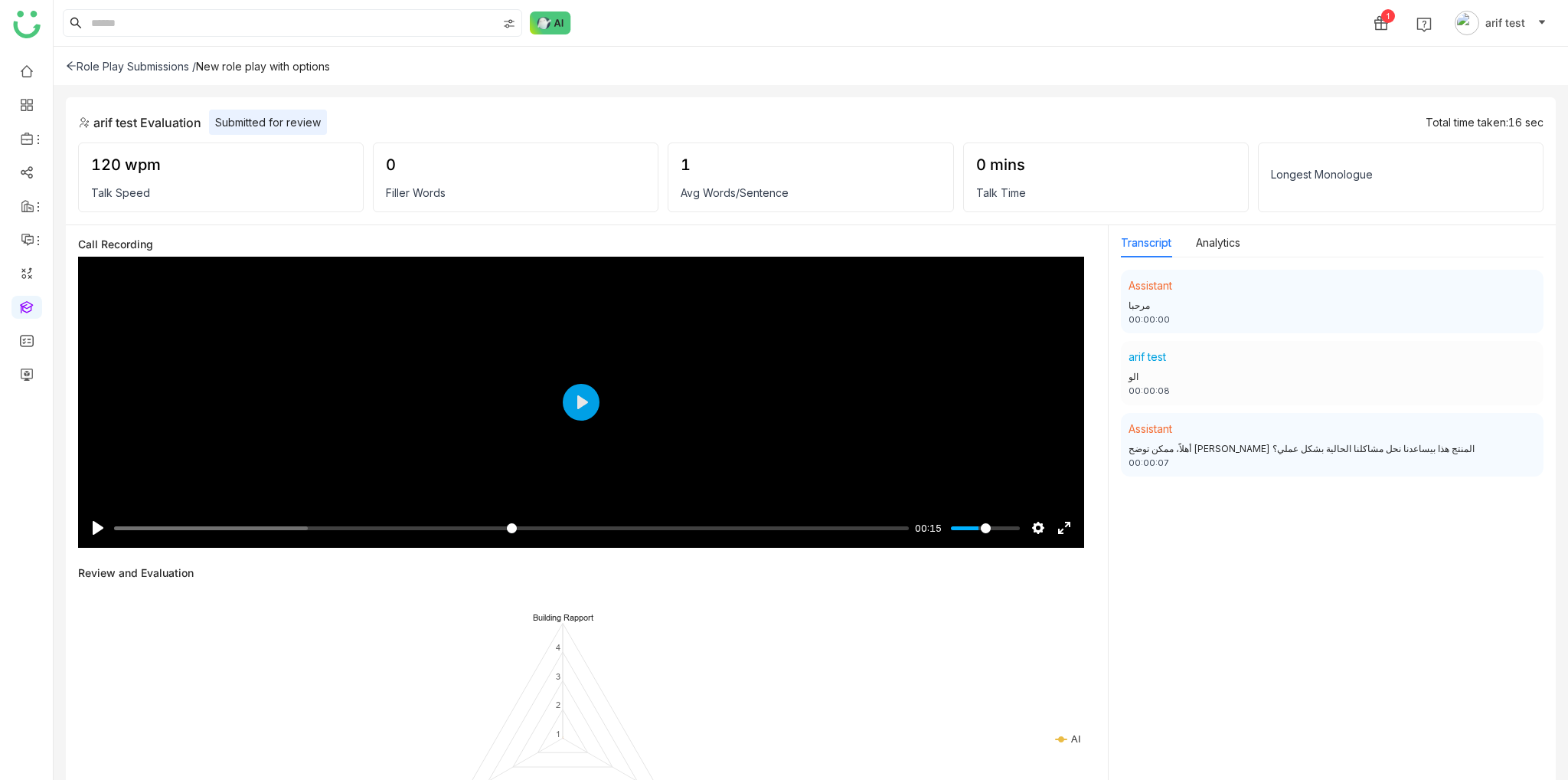
click at [79, 66] on div "Role Play Submissions /" at bounding box center [131, 67] width 130 height 13
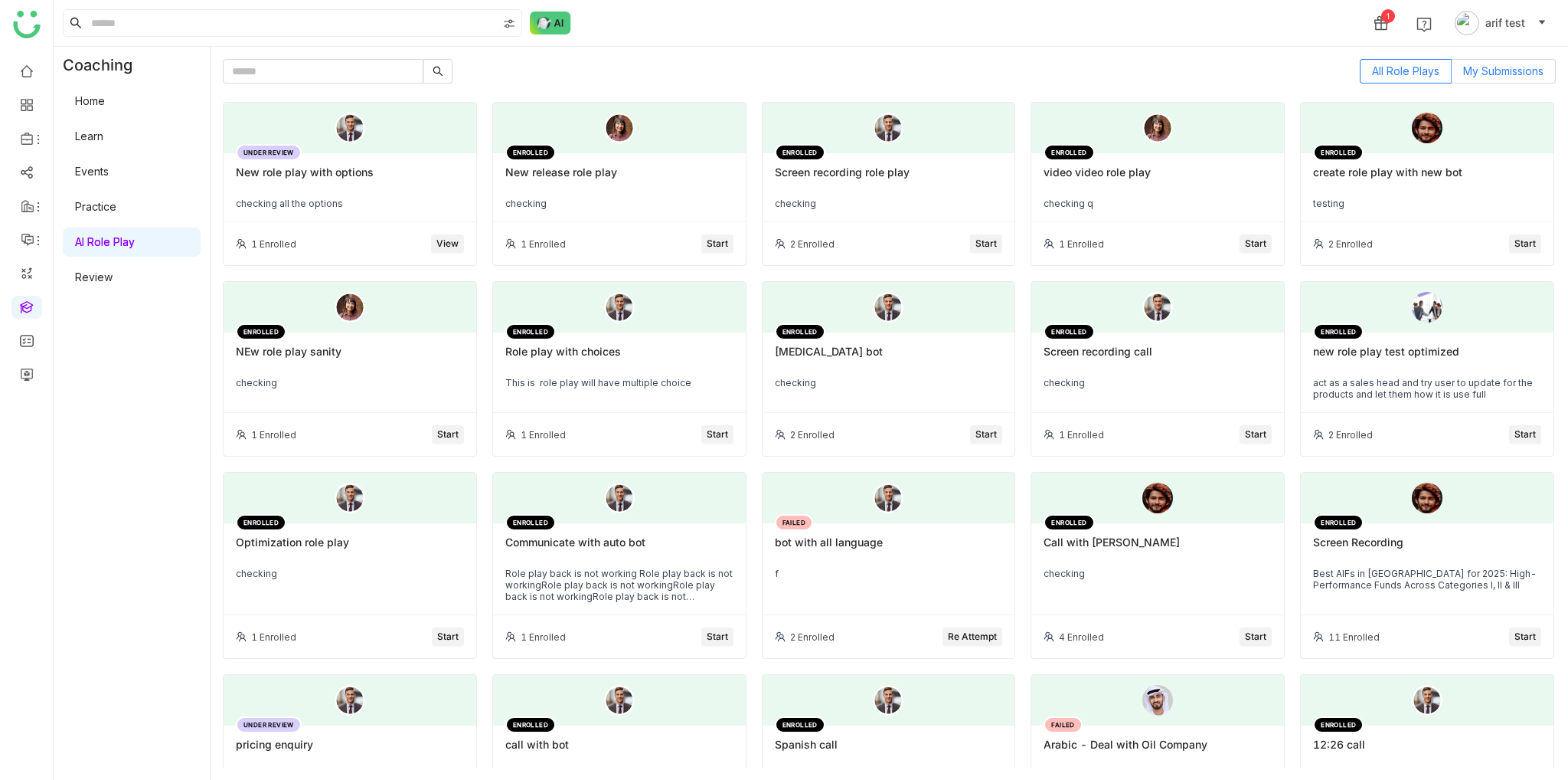
click at [1487, 77] on label "My Submissions" at bounding box center [1503, 71] width 104 height 24
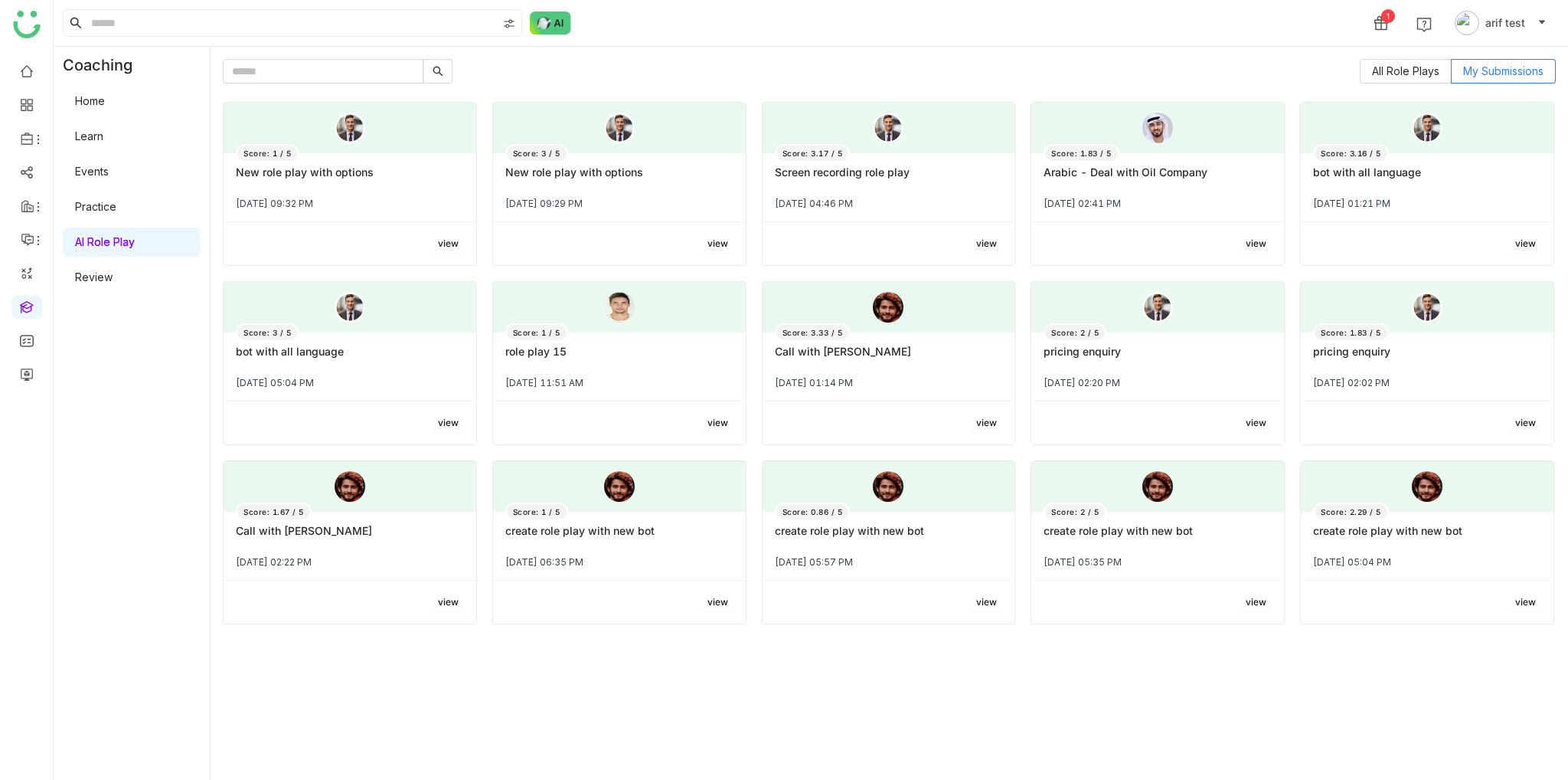
click at [665, 182] on div "New role play with options" at bounding box center [619, 179] width 228 height 26
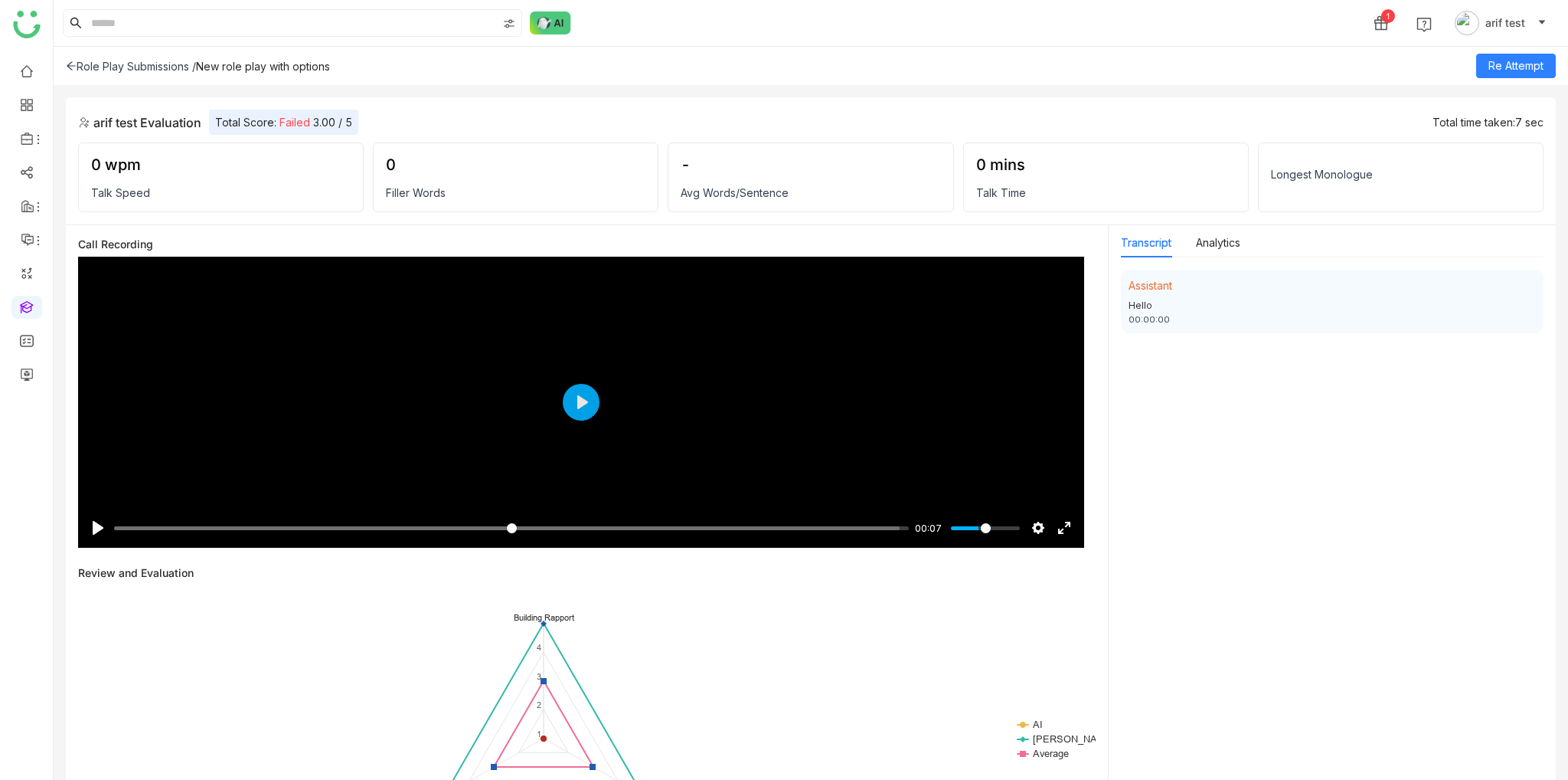
click at [1530, 159] on div "Longest Monologue" at bounding box center [1401, 178] width 286 height 70
click at [74, 64] on icon at bounding box center [71, 66] width 11 height 11
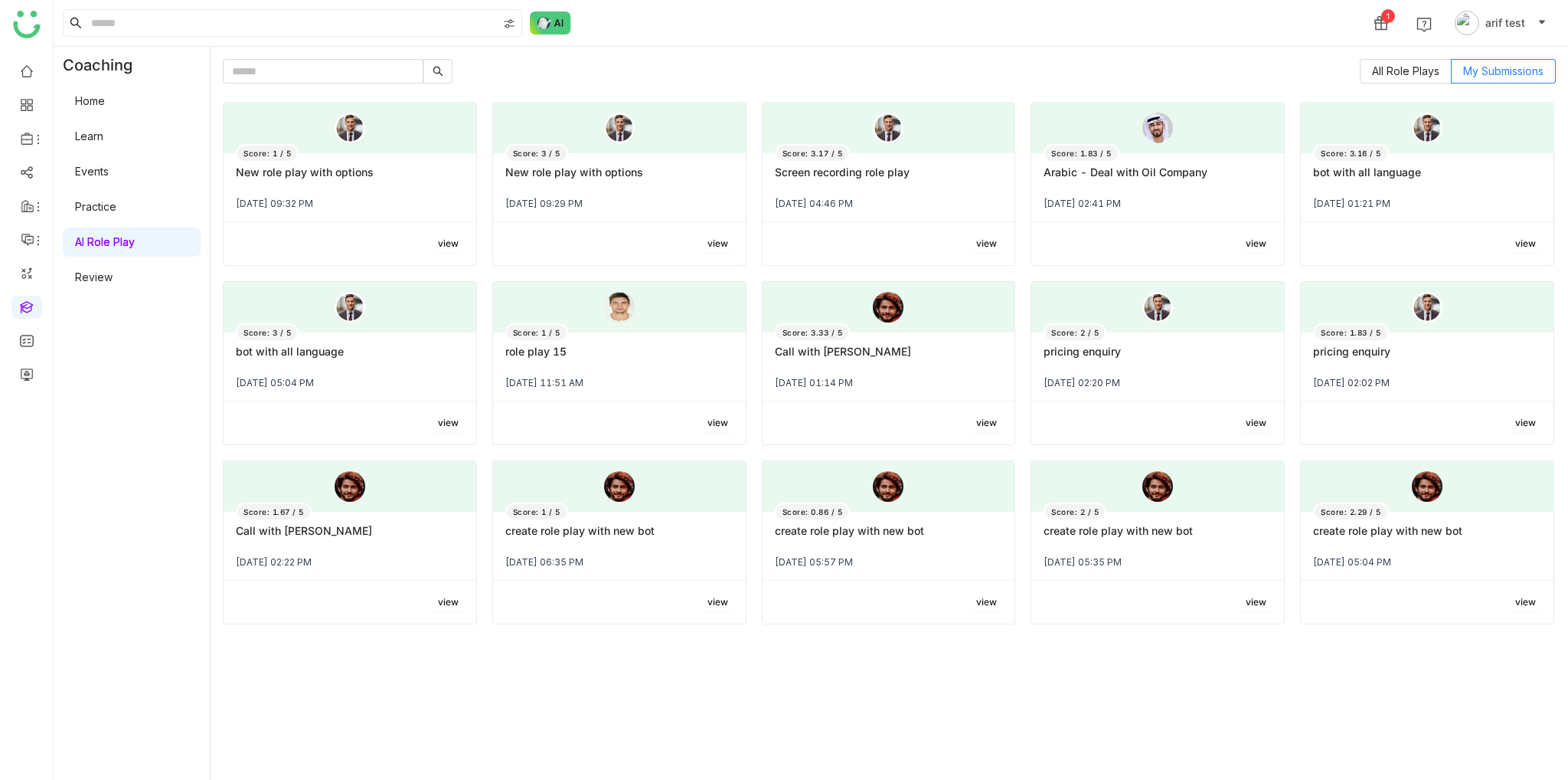
click at [421, 185] on div "New role play with options" at bounding box center [350, 179] width 228 height 26
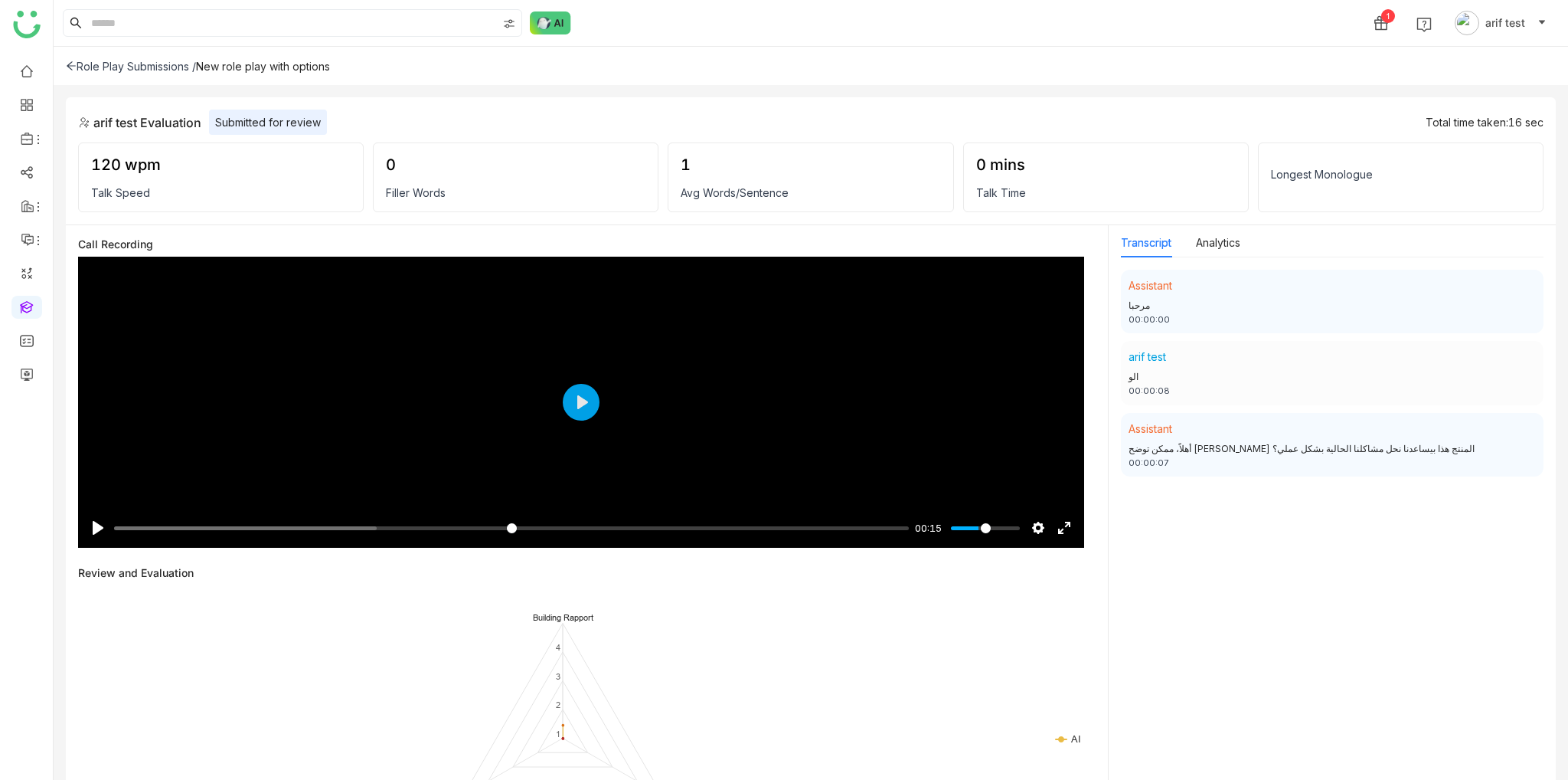
click at [1506, 93] on div "Role Play Submissions / New role play with options arif test Evaluation Submitt…" at bounding box center [810, 413] width 1514 height 733
click at [618, 412] on div at bounding box center [581, 402] width 1006 height 291
click at [604, 523] on input "Seek" at bounding box center [509, 528] width 788 height 15
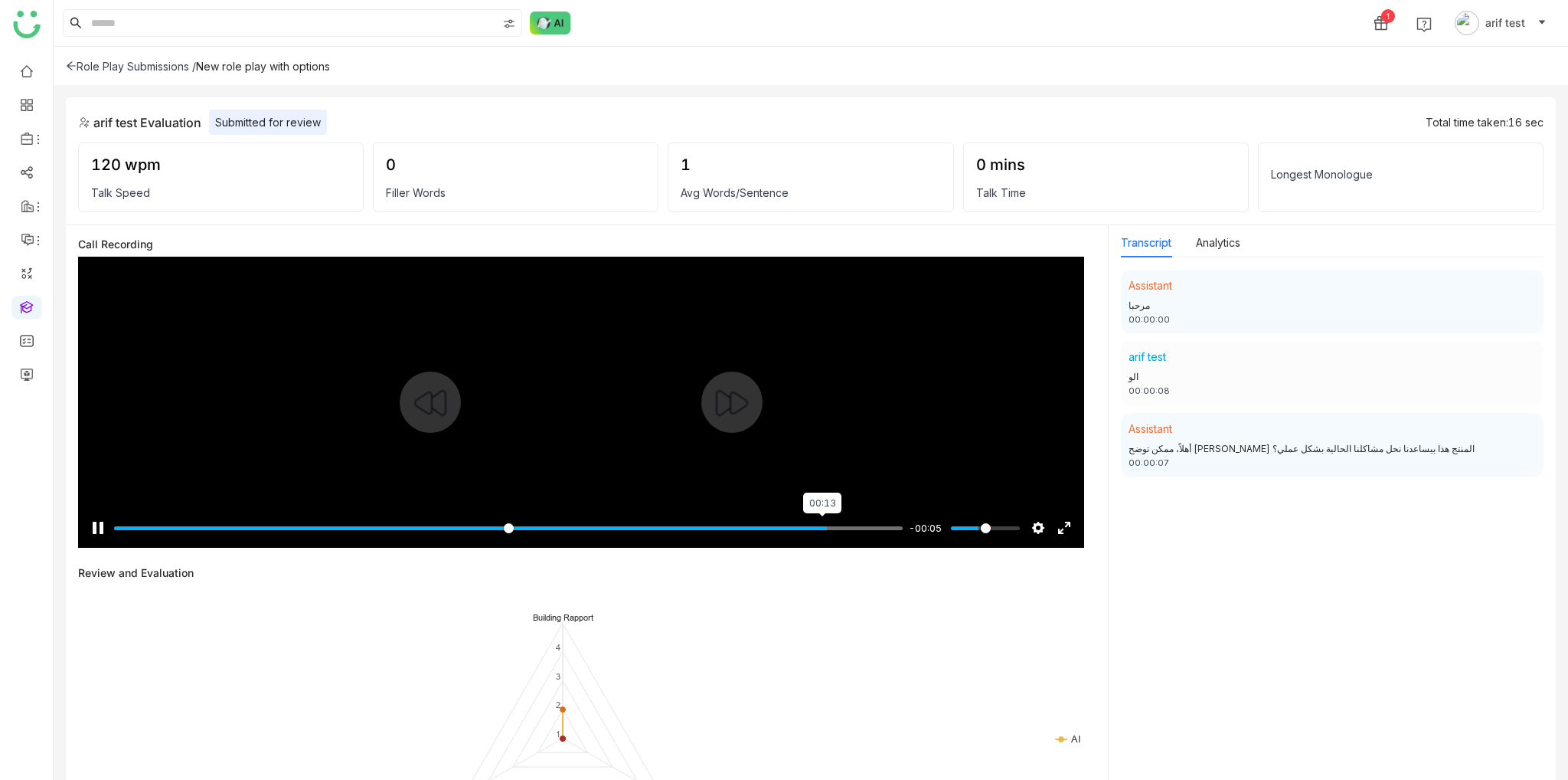
click at [821, 523] on input "Seek" at bounding box center [509, 528] width 788 height 15
click at [576, 530] on input "Seek" at bounding box center [509, 528] width 788 height 15
click at [406, 533] on input "Seek" at bounding box center [509, 528] width 788 height 15
click at [303, 533] on input "Seek" at bounding box center [509, 528] width 788 height 15
click at [148, 531] on input "Seek" at bounding box center [509, 528] width 788 height 15
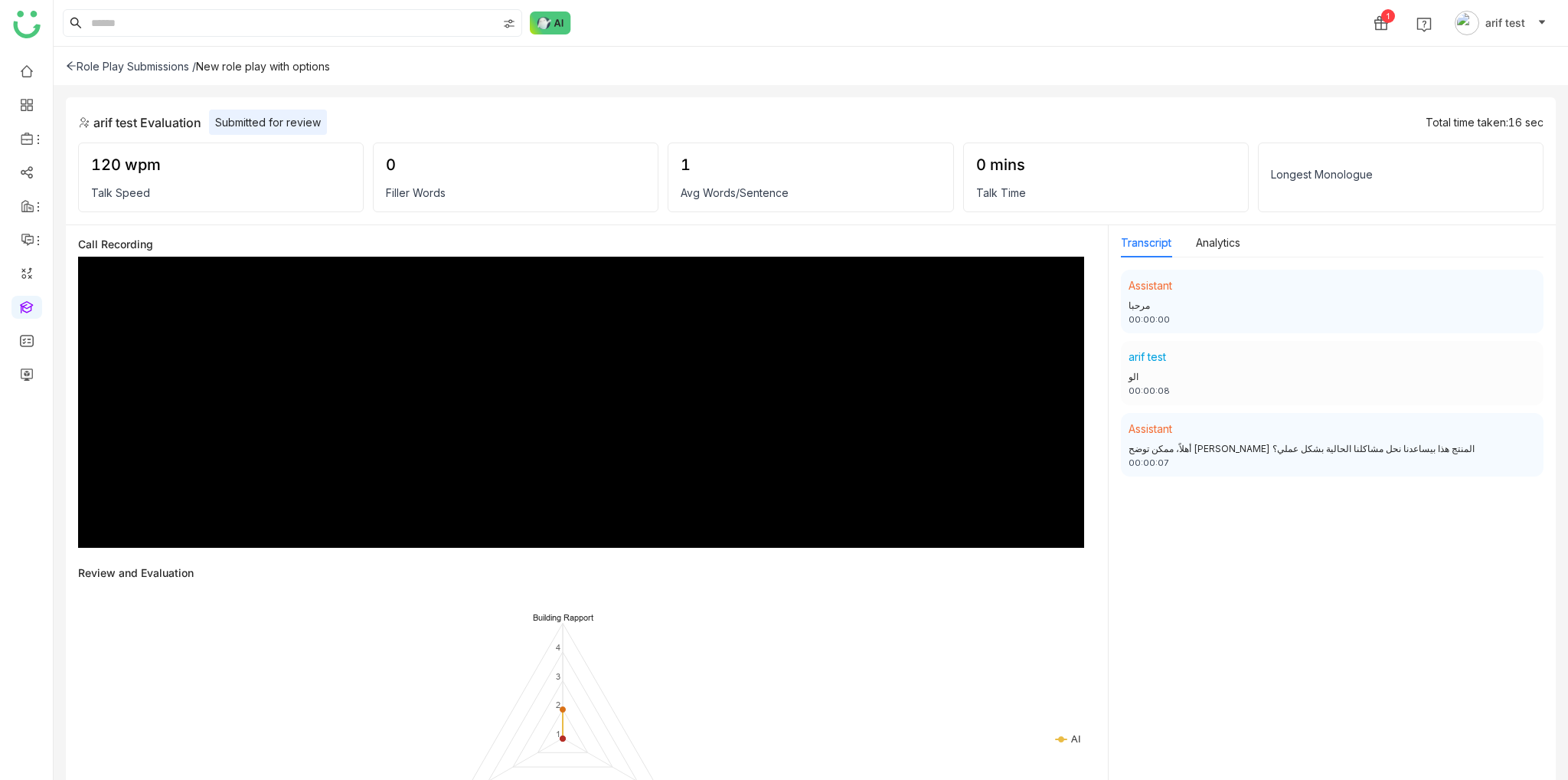
type input "*****"
click at [75, 71] on div "Role Play Submissions /" at bounding box center [131, 67] width 130 height 13
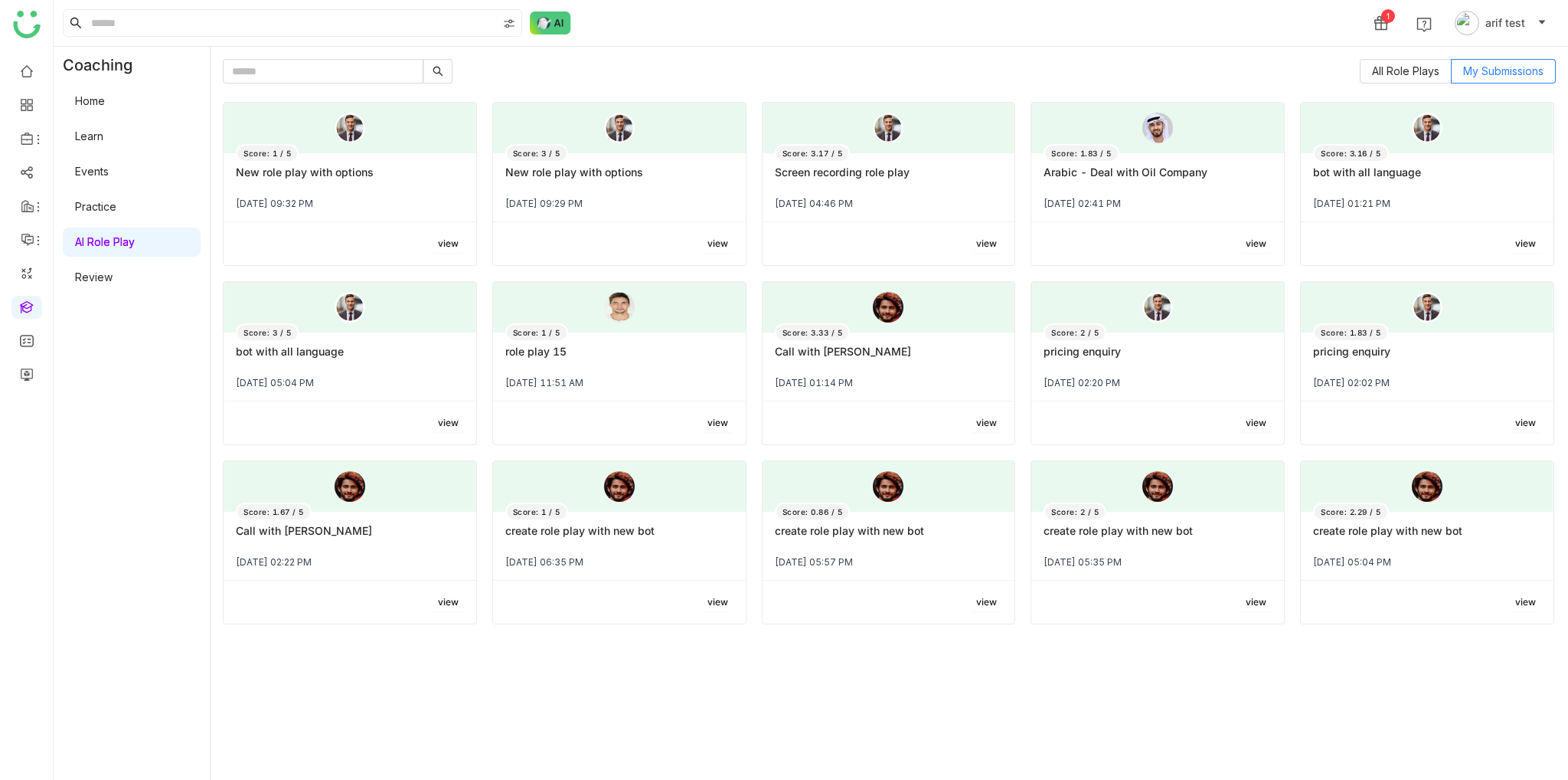
click at [299, 141] on div at bounding box center [350, 127] width 252 height 50
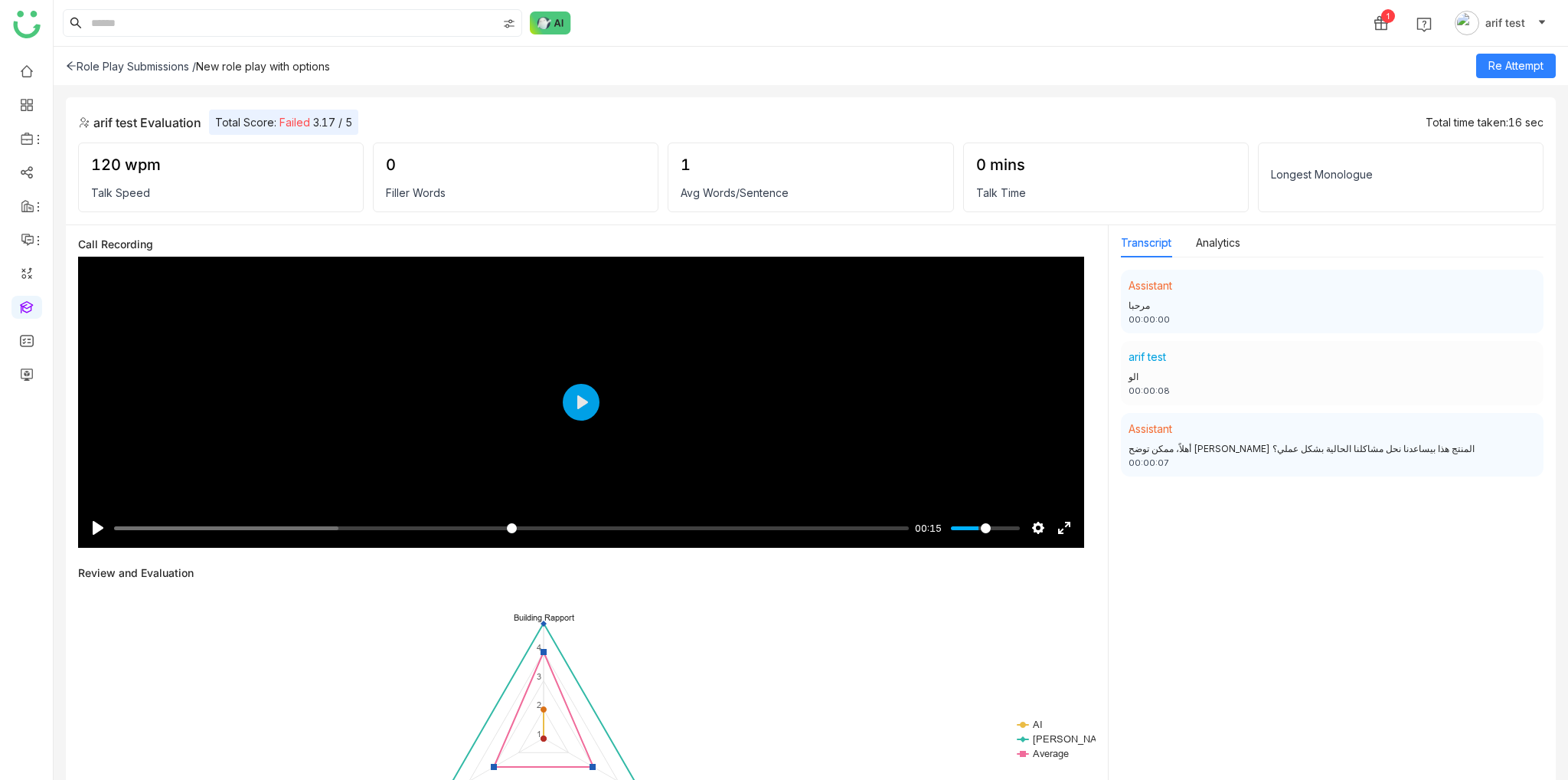
click at [80, 75] on div "Role Play Submissions / New role play with options Re Attempt" at bounding box center [810, 66] width 1514 height 38
click at [76, 62] on div "Role Play Submissions /" at bounding box center [131, 67] width 130 height 13
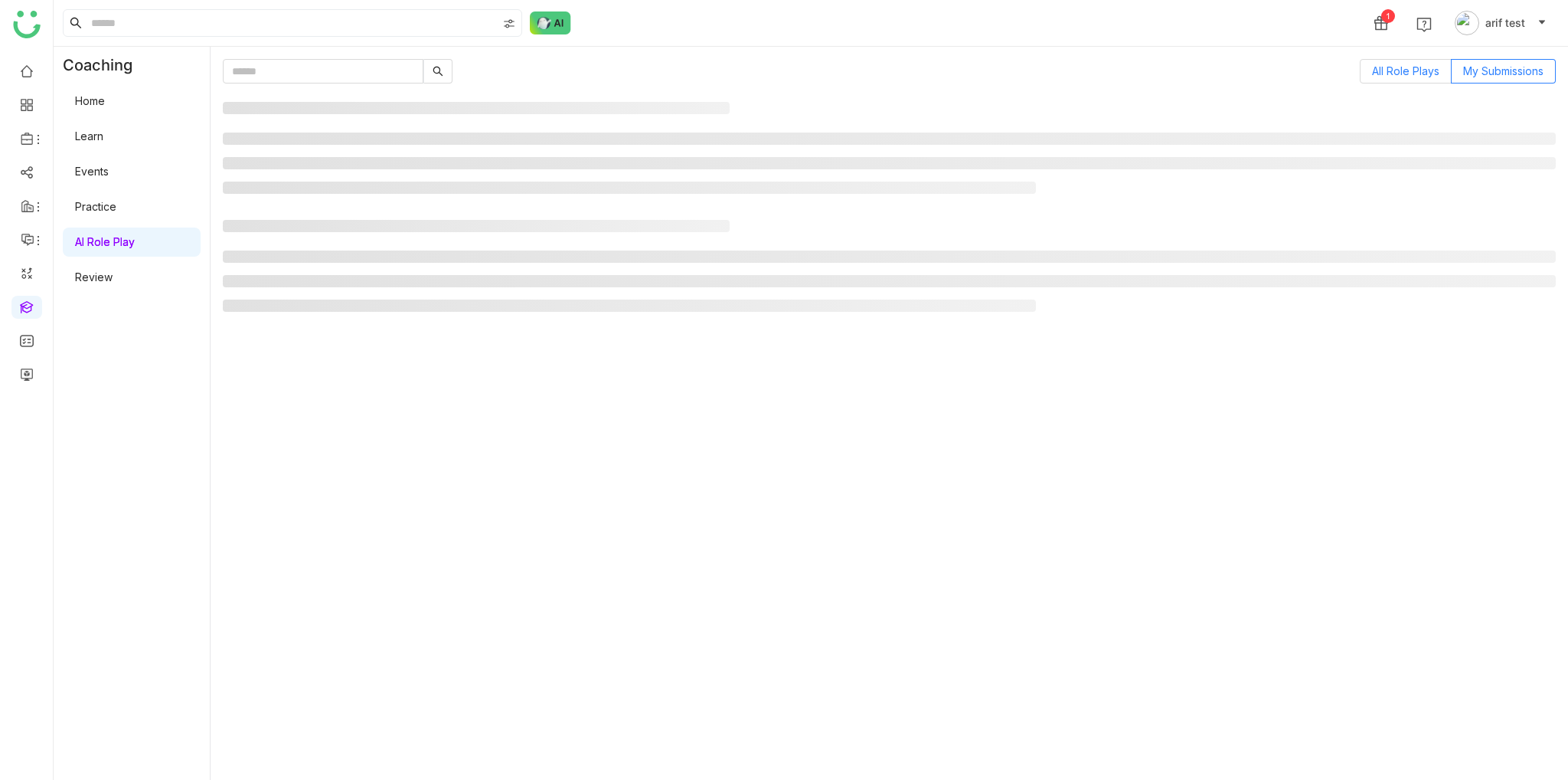
drag, startPoint x: 1392, startPoint y: 71, endPoint x: 1376, endPoint y: 75, distance: 16.5
click at [1394, 71] on span "All Role Plays" at bounding box center [1405, 71] width 67 height 13
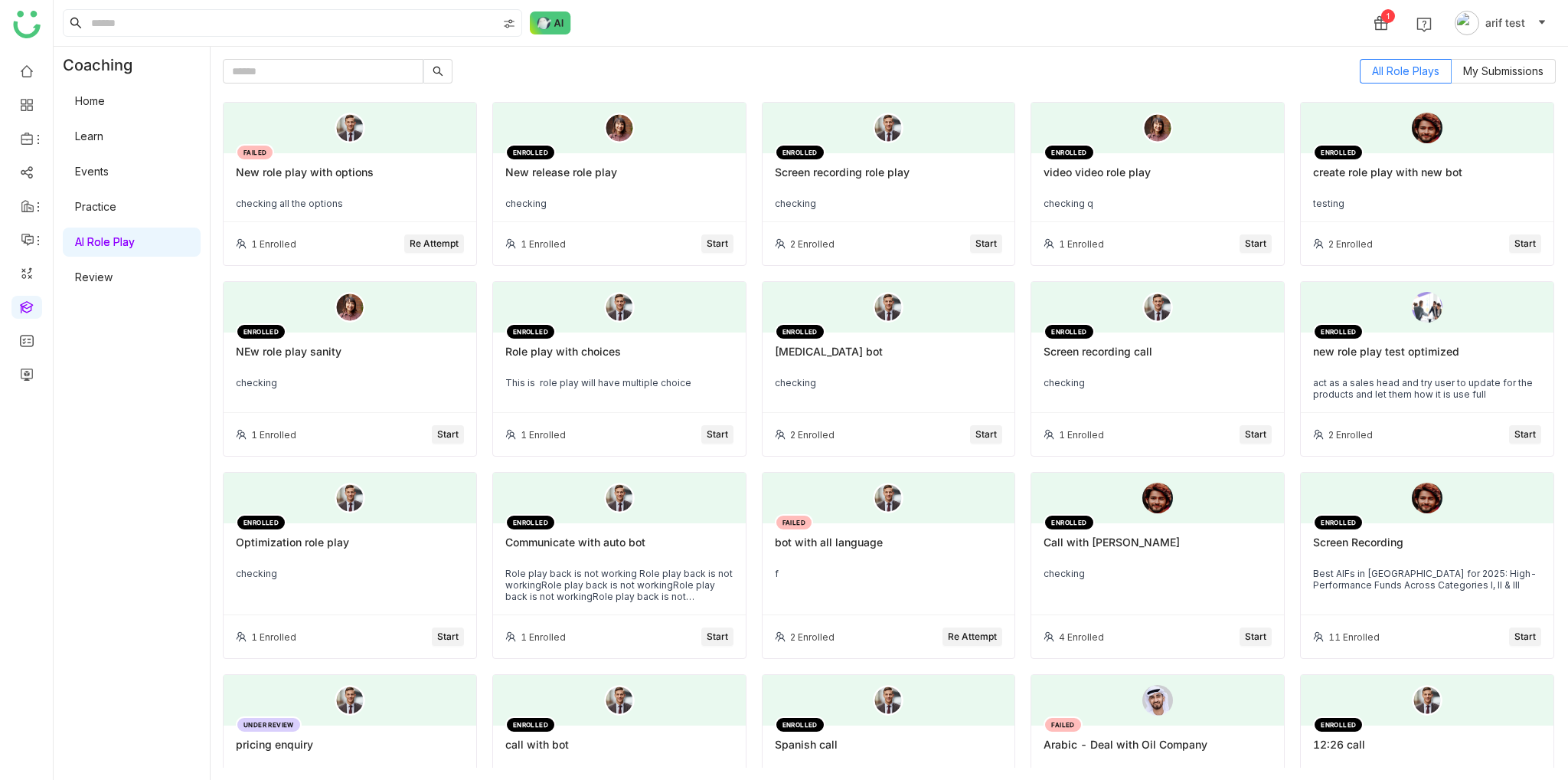
click at [373, 170] on div "New role play with options" at bounding box center [350, 179] width 228 height 26
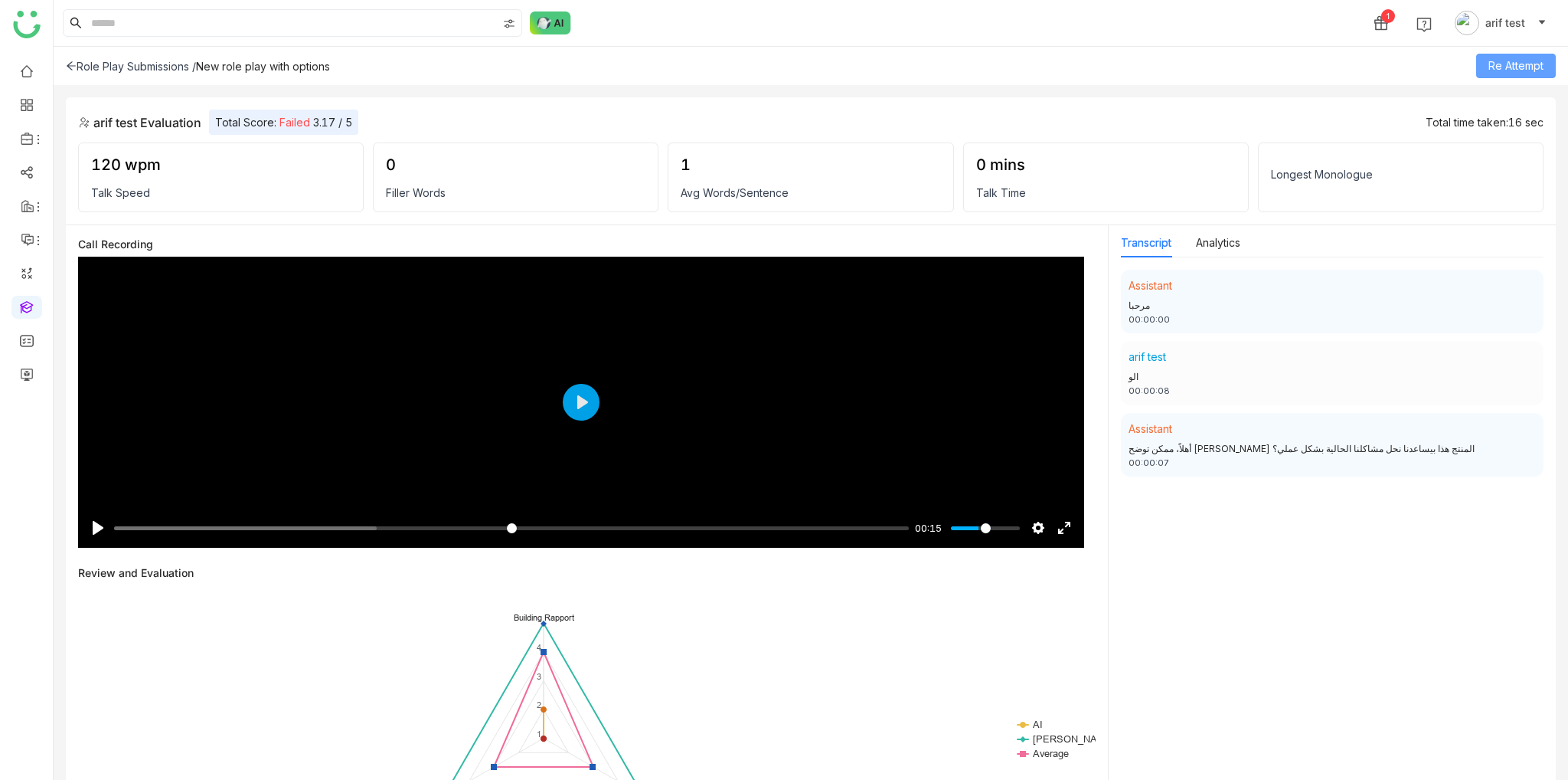
click at [1528, 68] on span "Re Attempt" at bounding box center [1516, 66] width 55 height 17
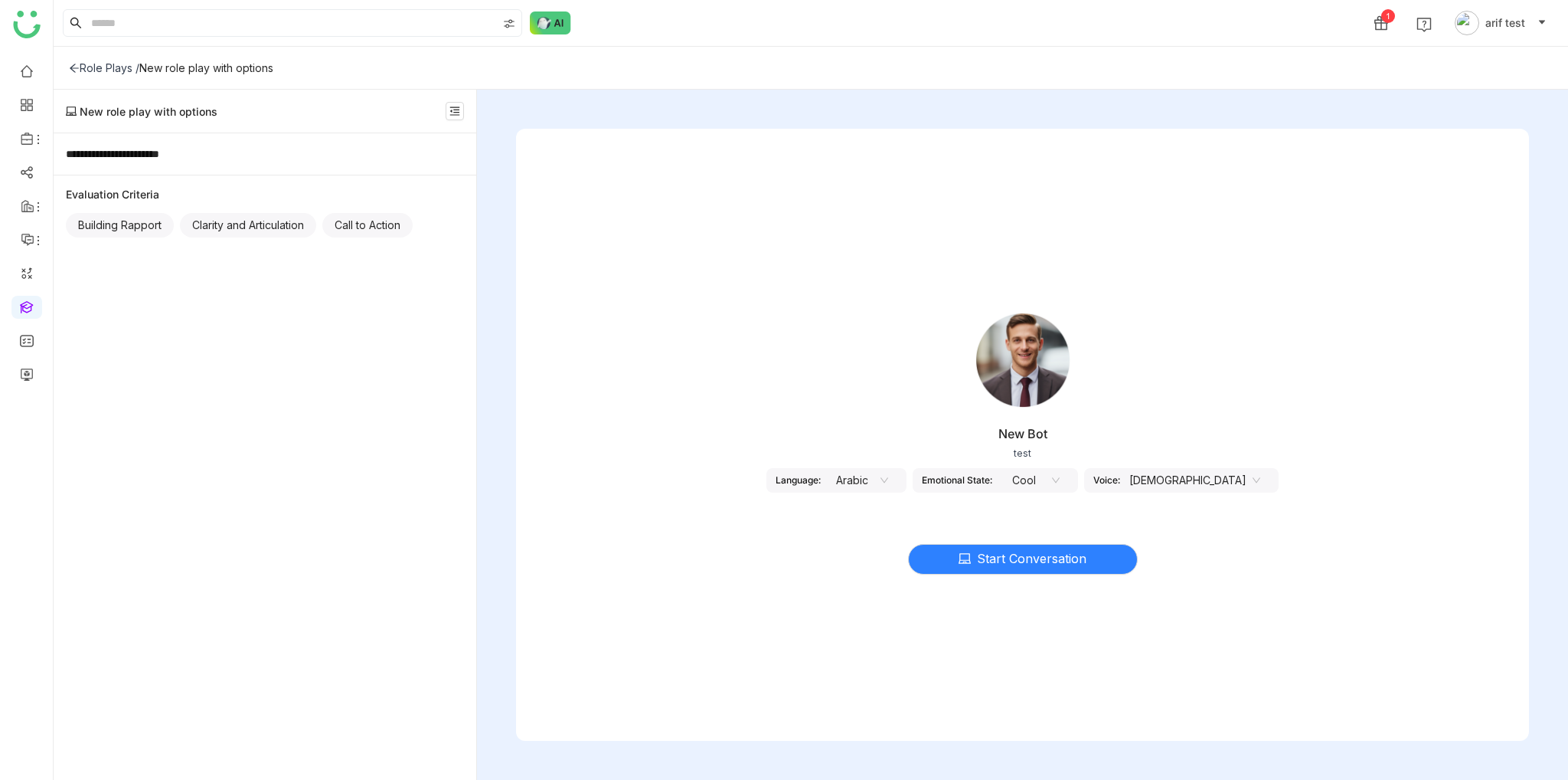
click at [888, 476] on nz-select-item "Arabic" at bounding box center [859, 480] width 58 height 23
click at [903, 580] on div "English - US" at bounding box center [895, 584] width 58 height 17
click at [1051, 484] on nz-select-item "Cool" at bounding box center [1022, 480] width 58 height 23
click at [1379, 536] on div "Start Conversation" at bounding box center [1022, 549] width 1013 height 64
click at [879, 476] on nz-select-item "English - US" at bounding box center [841, 480] width 75 height 23
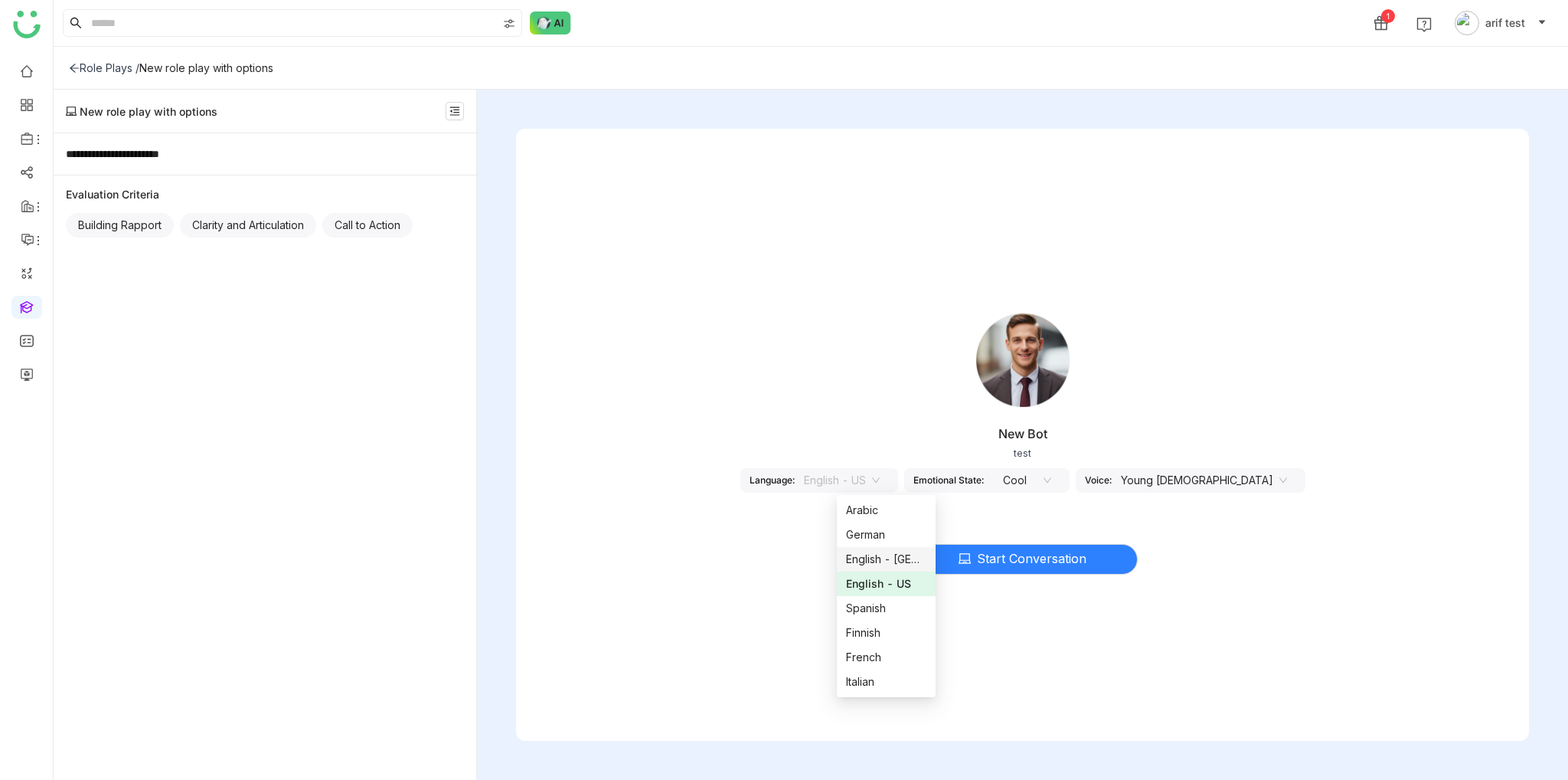
click at [909, 561] on div "English - India" at bounding box center [886, 559] width 80 height 17
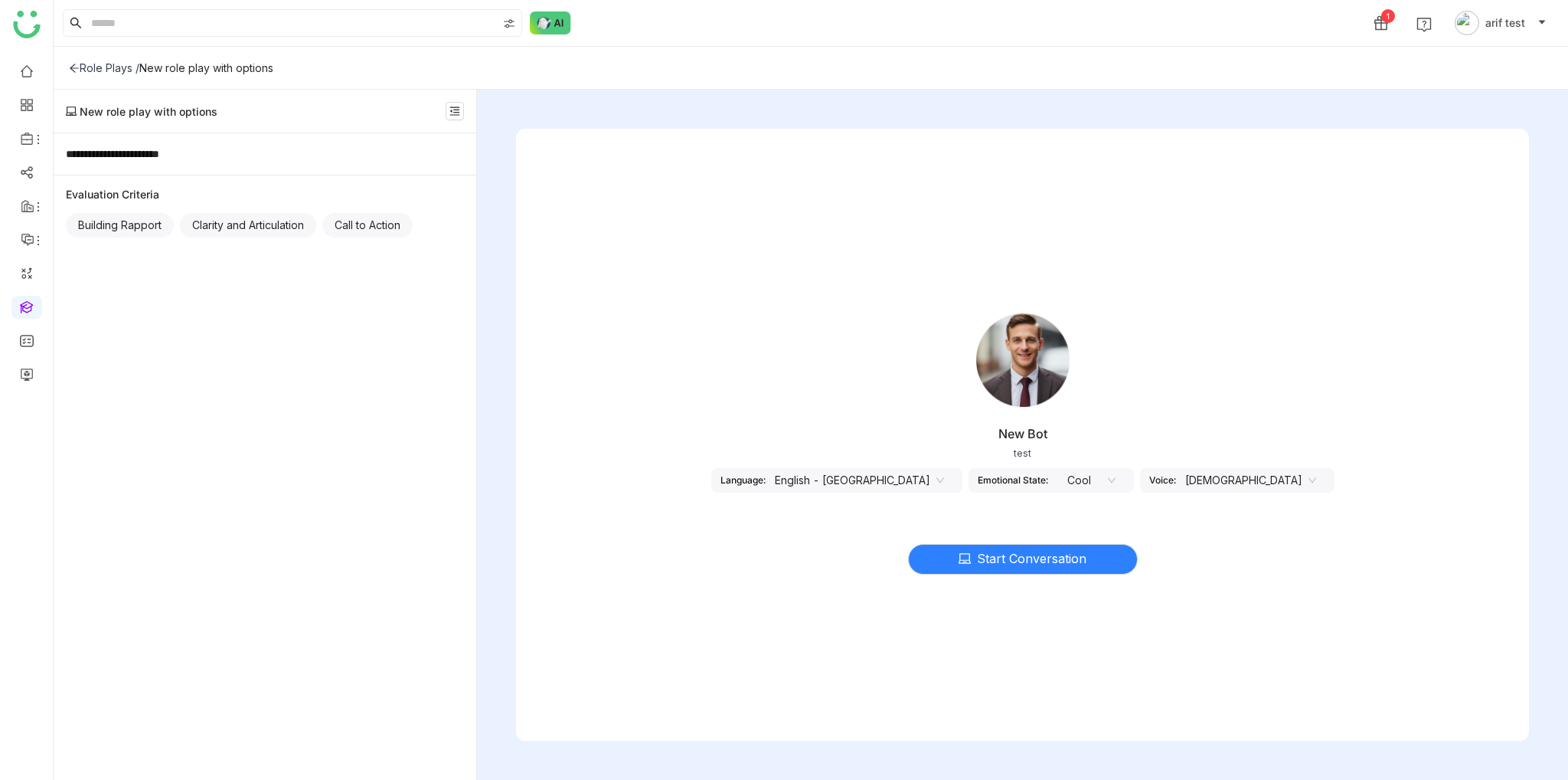
click at [728, 558] on div "Start Conversation" at bounding box center [1022, 549] width 1013 height 64
click at [1209, 484] on nz-select-item "[DEMOGRAPHIC_DATA]" at bounding box center [1250, 480] width 131 height 23
click at [1372, 399] on div "New Bot test Language: English - India Emotional State: Cool Voice: Male" at bounding box center [1022, 403] width 1013 height 230
click at [437, 228] on div "Building Rapport Clarity and Articulation Call to Action" at bounding box center [264, 228] width 398 height 31
click at [449, 111] on nz-icon at bounding box center [454, 110] width 17 height 11
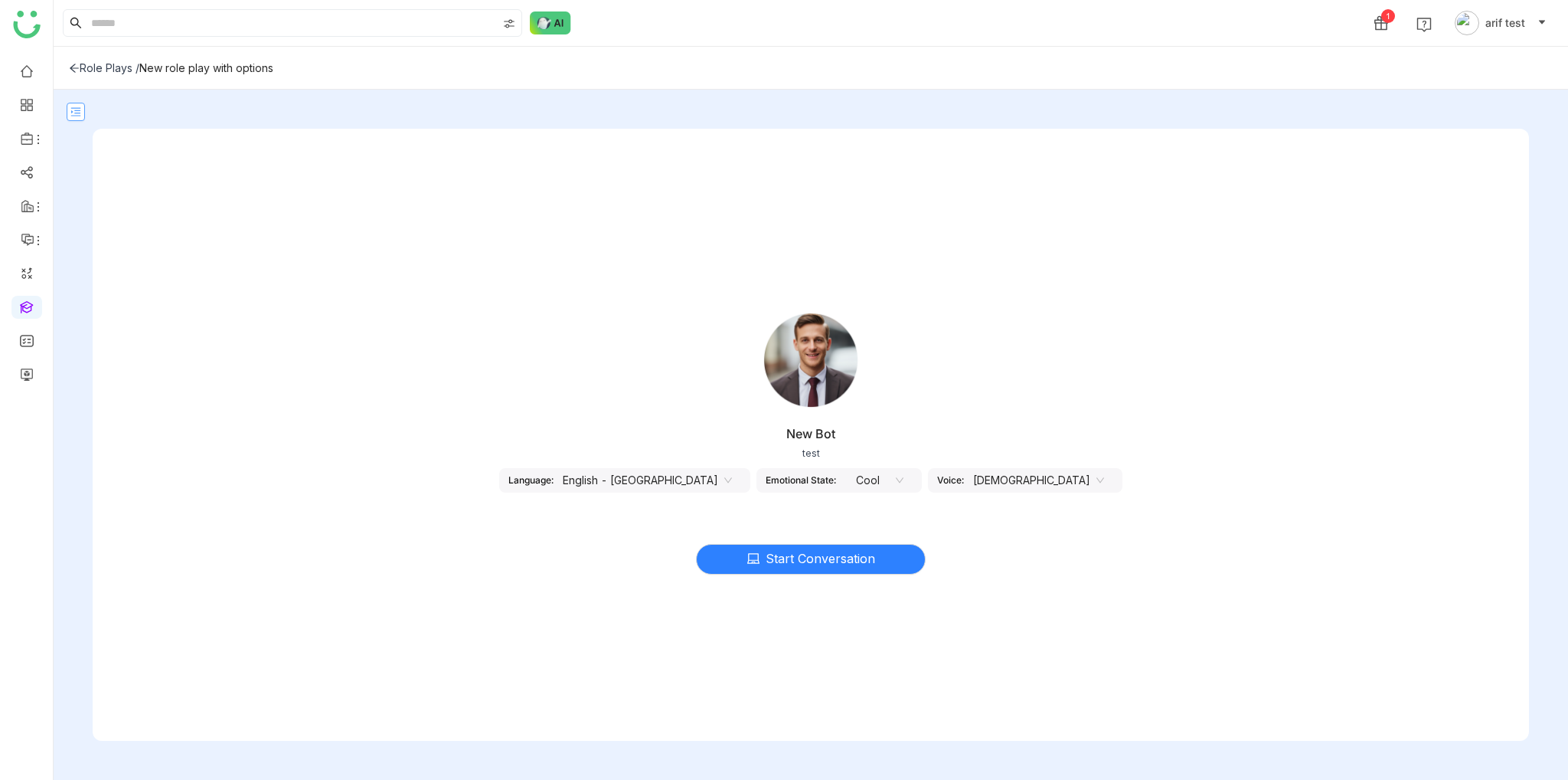
click at [81, 107] on nz-icon at bounding box center [75, 111] width 17 height 11
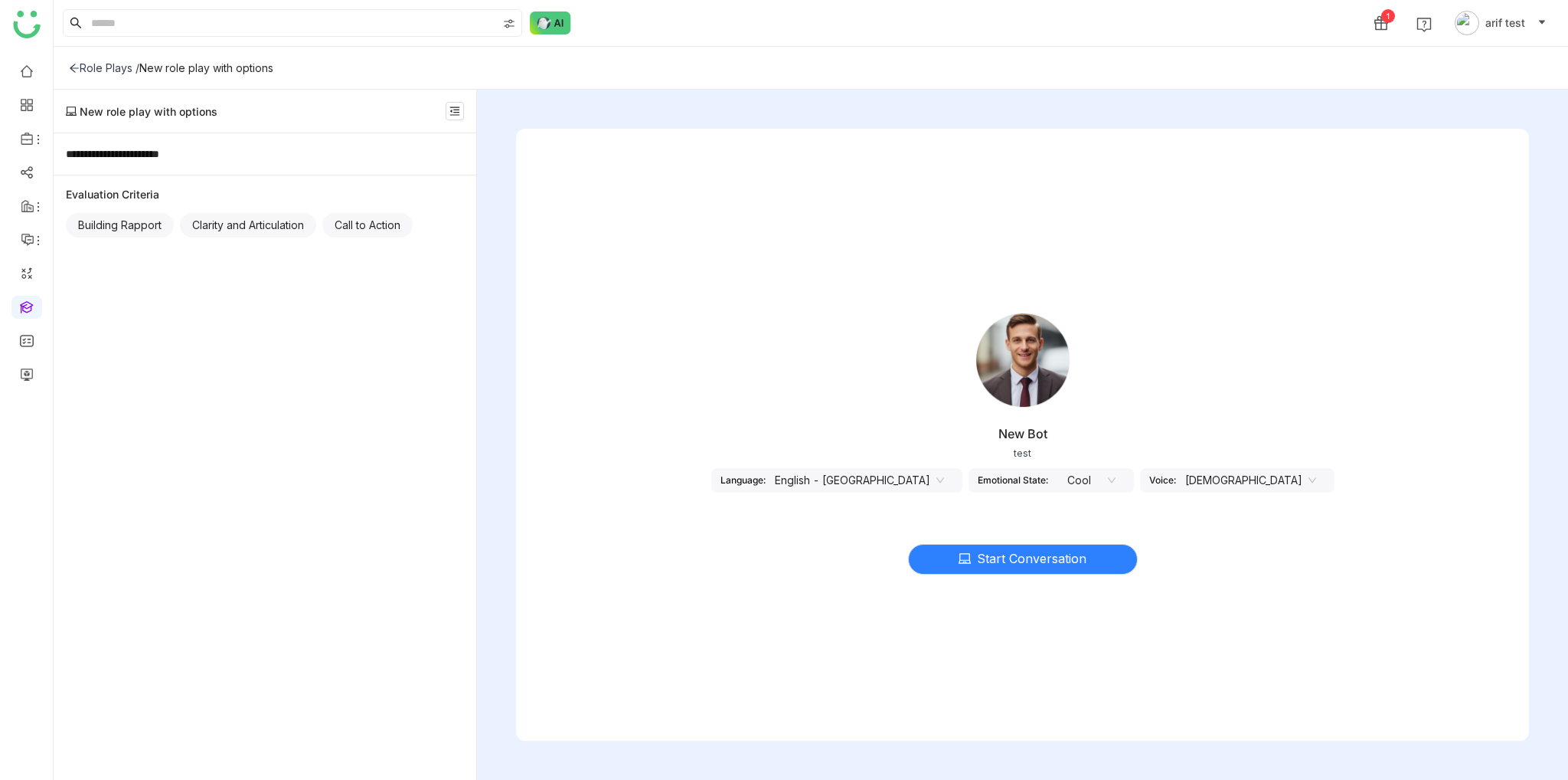
click at [79, 69] on div "Role Plays /" at bounding box center [104, 68] width 71 height 13
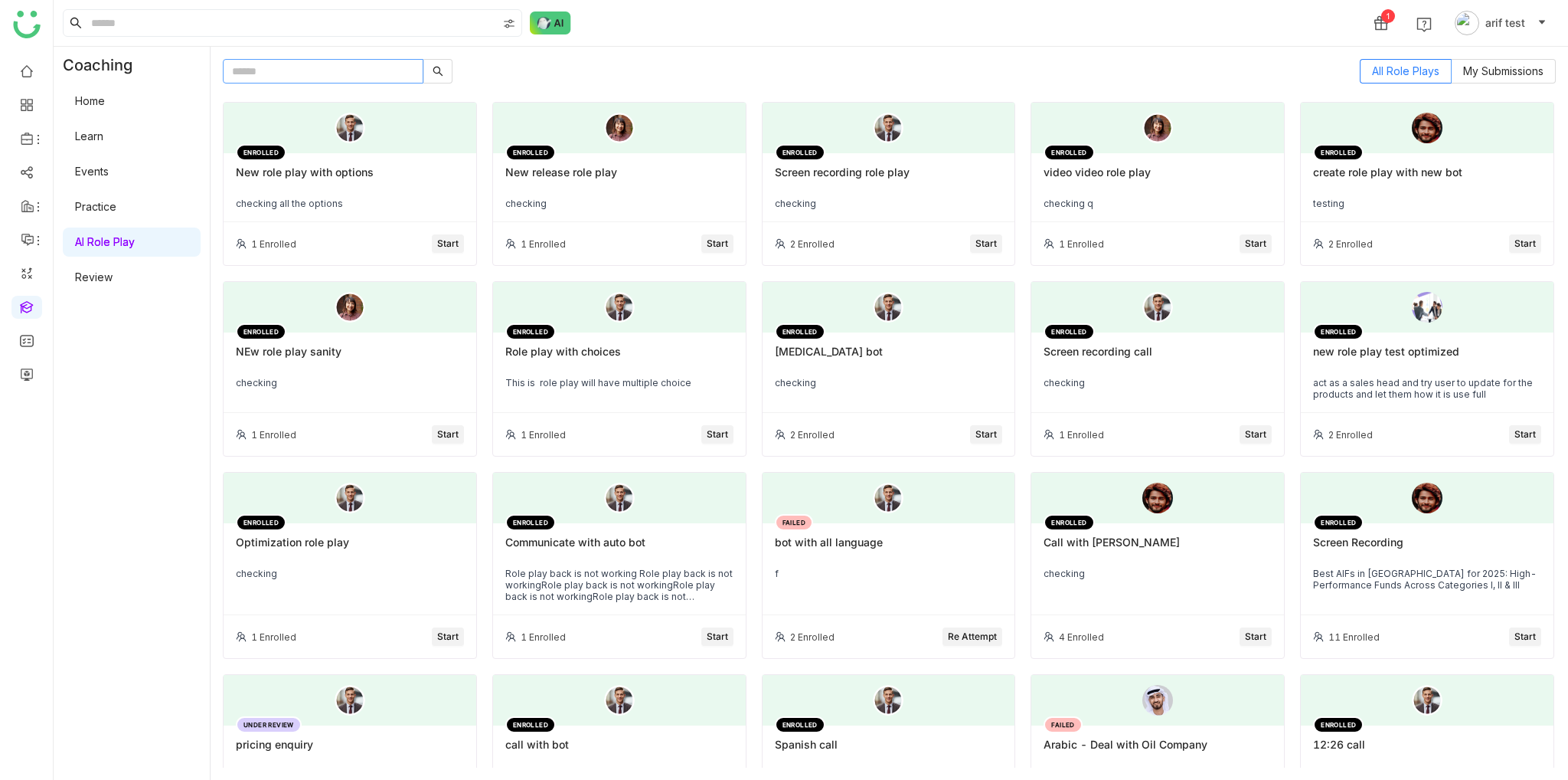
click at [278, 66] on input "text" at bounding box center [323, 71] width 200 height 24
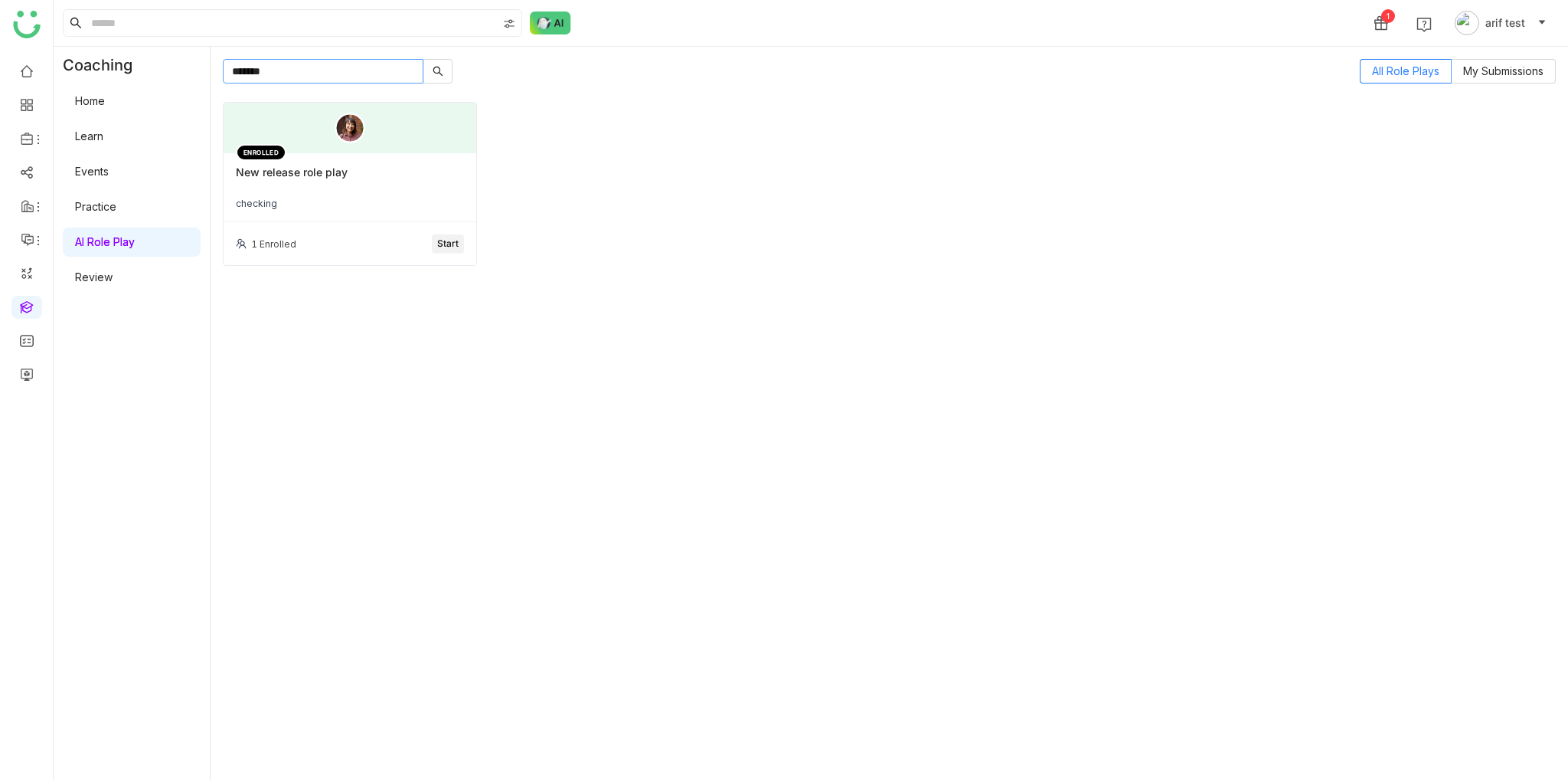
type input "*******"
click at [333, 166] on div "New release role play" at bounding box center [350, 179] width 228 height 26
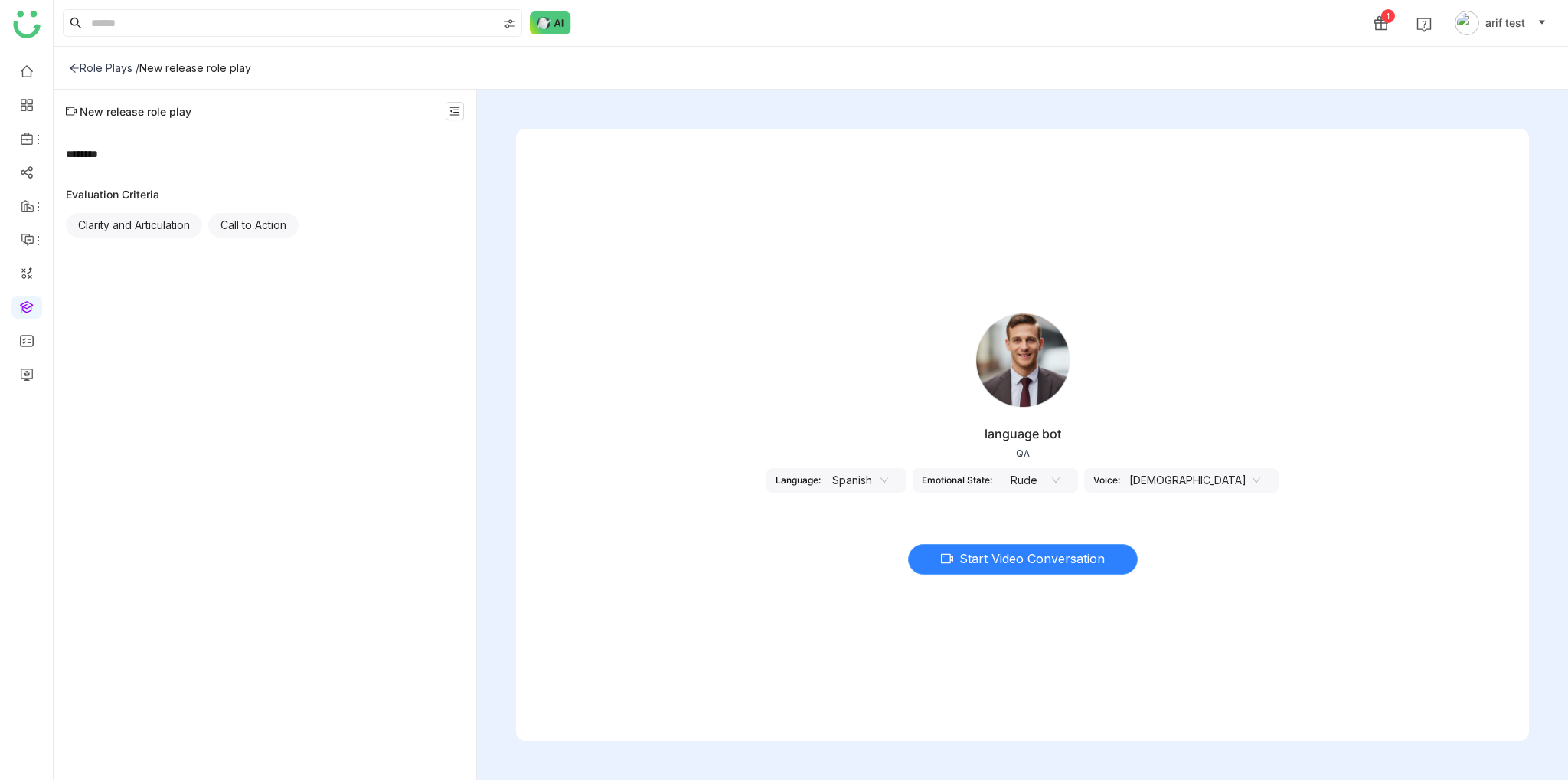
click at [1072, 563] on span "Start Video Conversation" at bounding box center [1032, 559] width 145 height 19
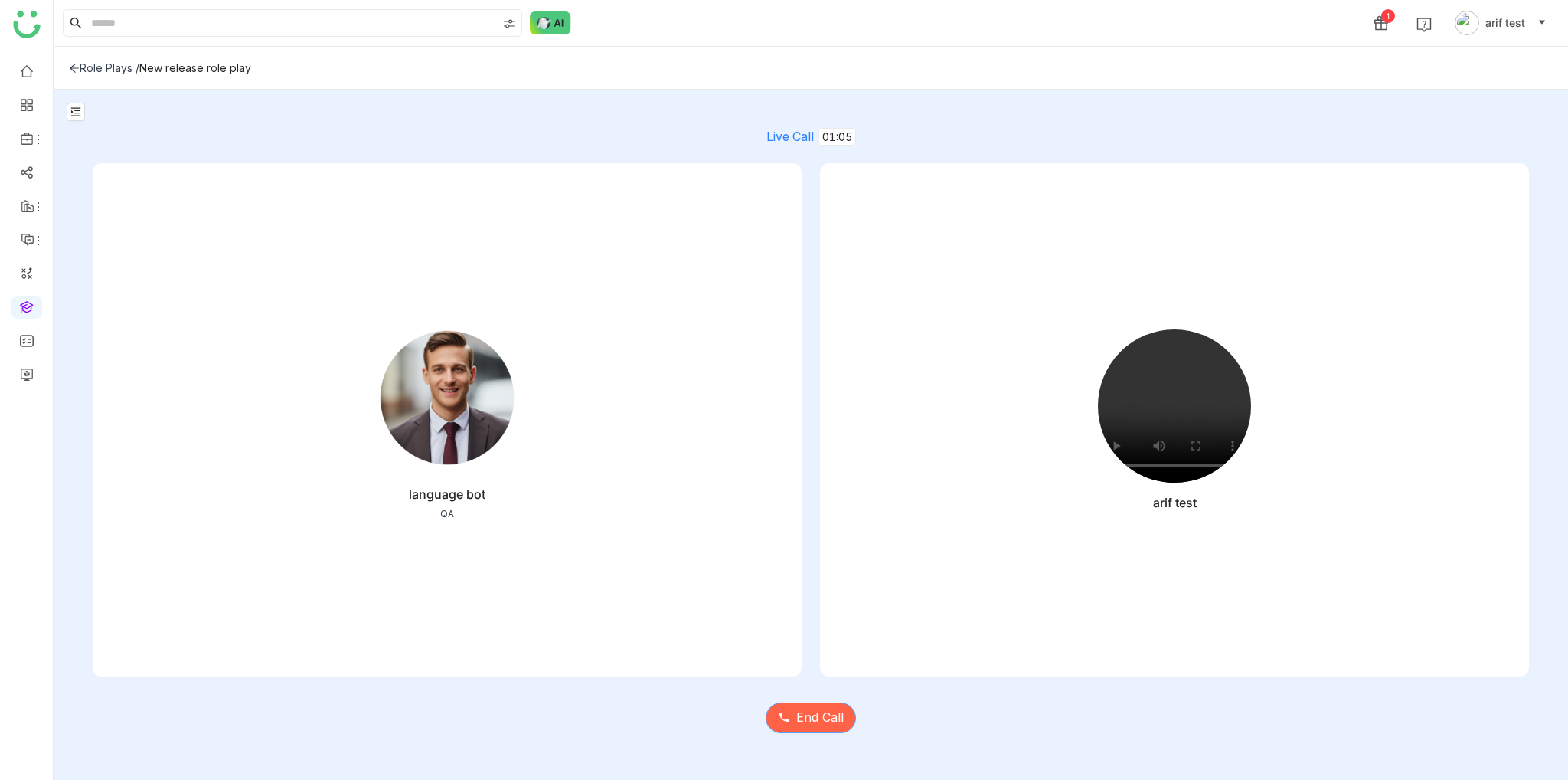
click at [831, 712] on span "End Call" at bounding box center [820, 718] width 48 height 19
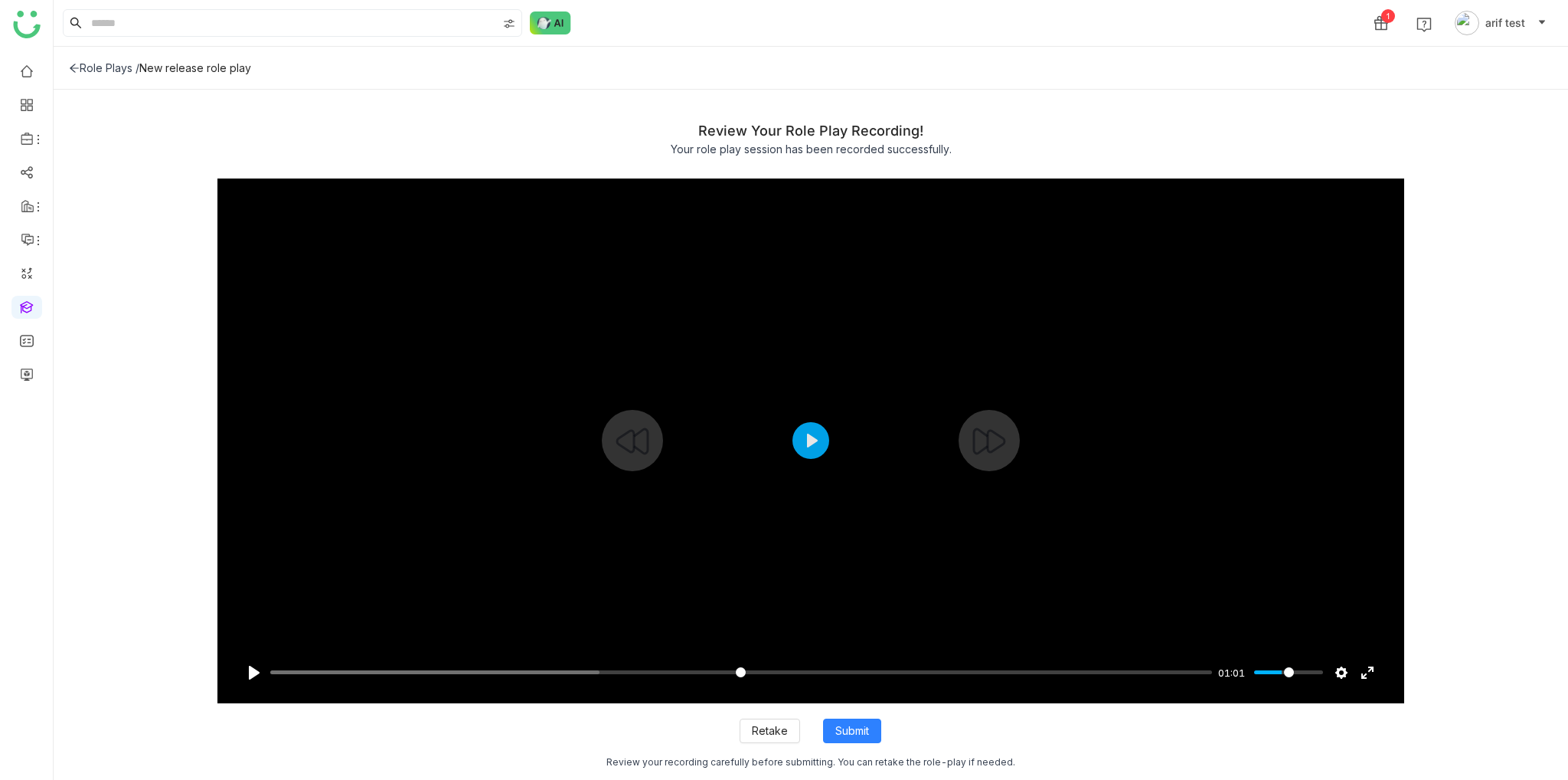
click at [827, 427] on div at bounding box center [810, 441] width 1187 height 524
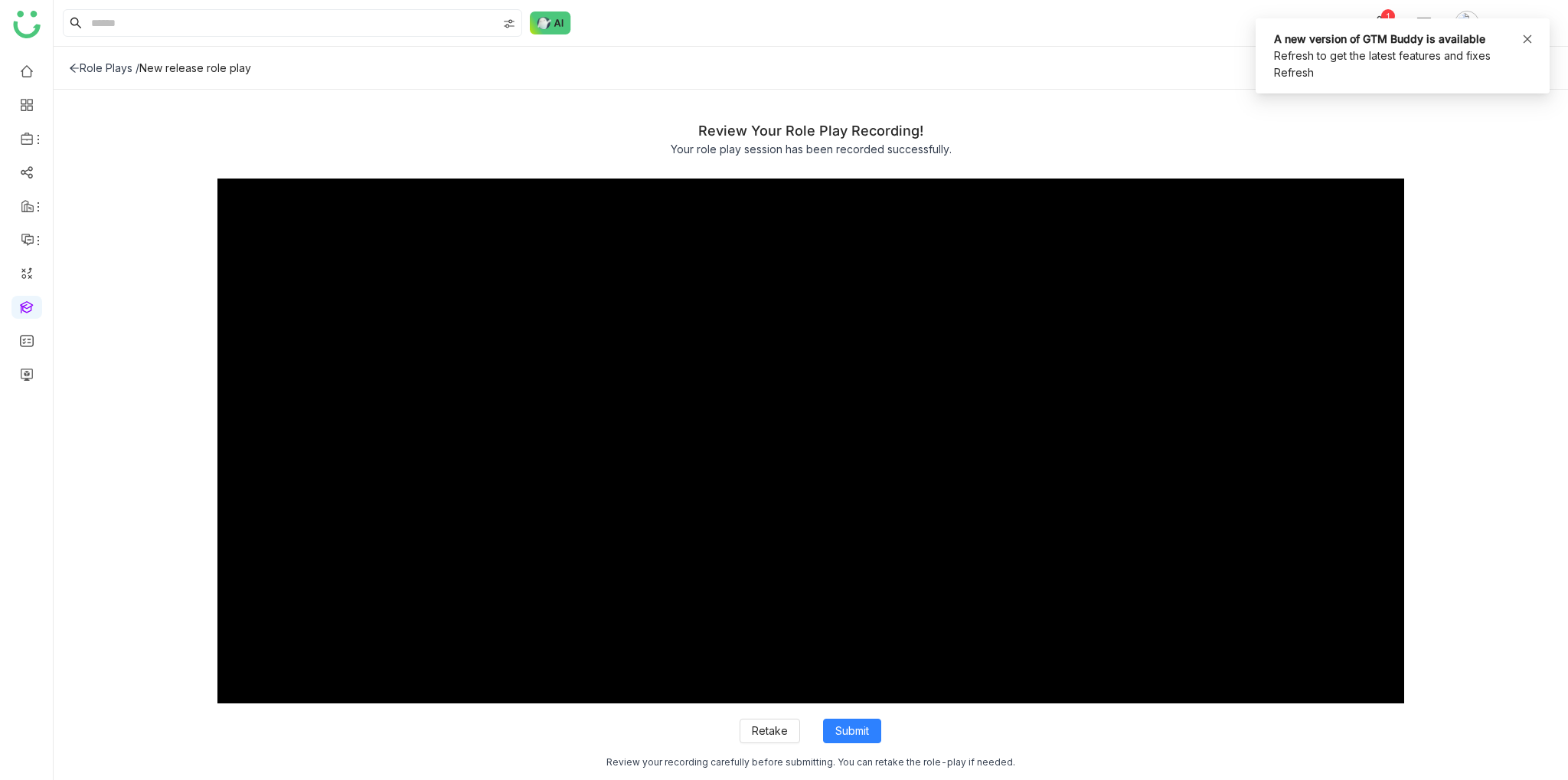
click at [1530, 41] on icon at bounding box center [1527, 38] width 8 height 8
click at [837, 726] on span "Submit" at bounding box center [853, 730] width 34 height 17
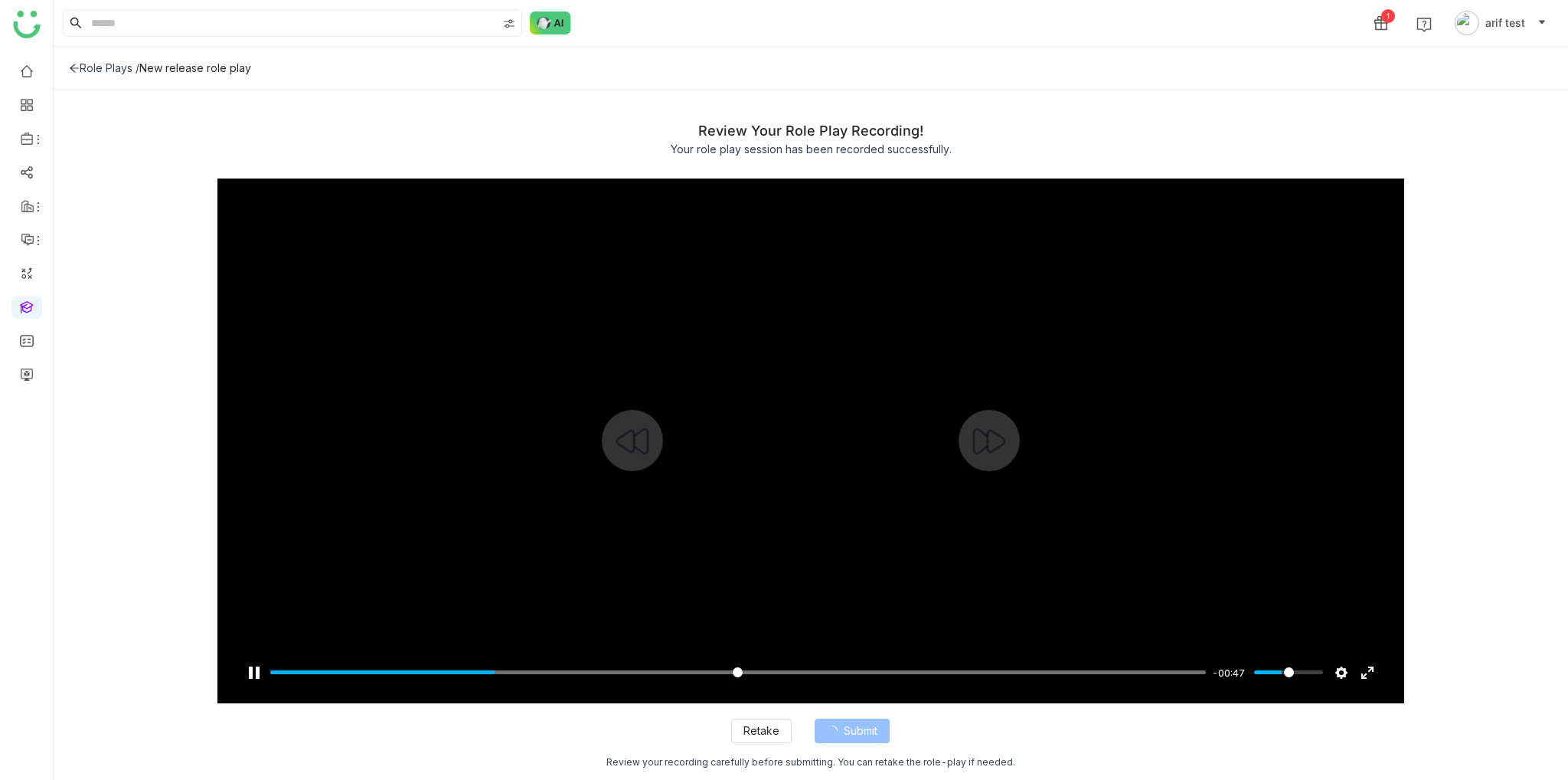
type input "****"
